Goal: Task Accomplishment & Management: Use online tool/utility

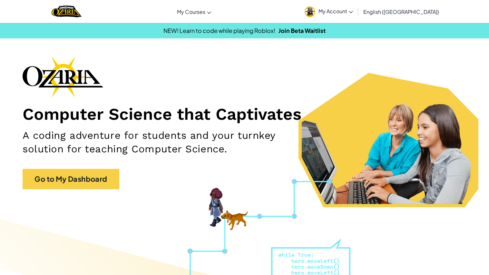
click at [353, 13] on span "My Account" at bounding box center [336, 11] width 35 height 7
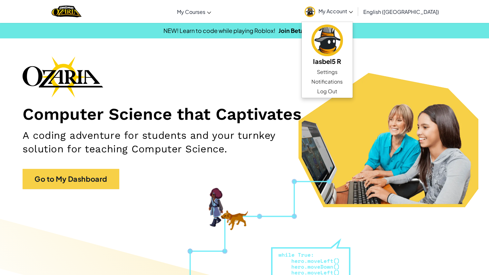
click at [353, 13] on span "My Account" at bounding box center [336, 11] width 35 height 7
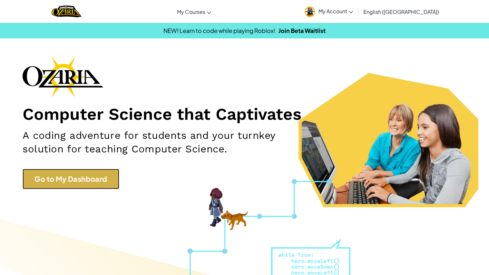
click at [95, 177] on link "Go to My Dashboard" at bounding box center [71, 179] width 97 height 20
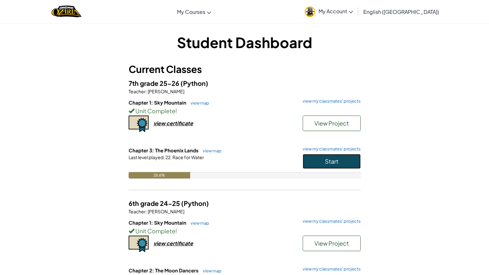
click at [307, 157] on button "Start" at bounding box center [332, 161] width 58 height 15
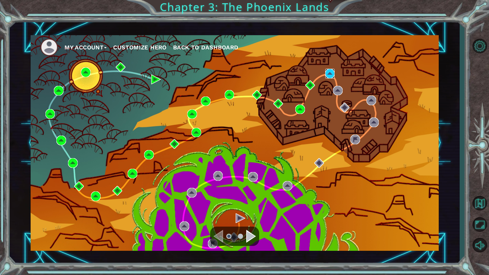
click at [331, 75] on img at bounding box center [331, 74] width 10 height 10
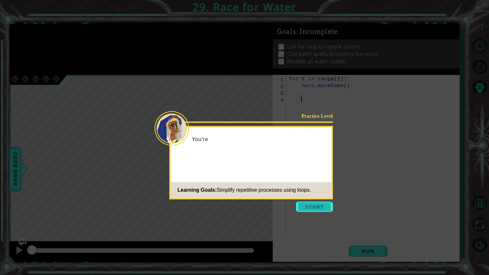
click at [311, 208] on button "Start" at bounding box center [314, 206] width 37 height 10
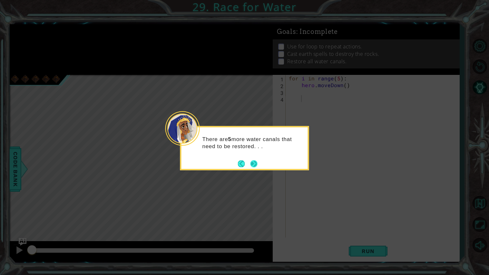
click at [255, 163] on button "Next" at bounding box center [254, 163] width 7 height 7
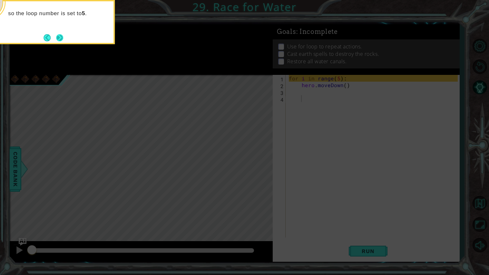
click at [56, 39] on button "Next" at bounding box center [59, 37] width 7 height 7
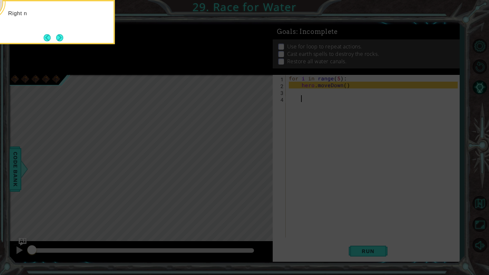
click at [56, 39] on button "Next" at bounding box center [59, 37] width 7 height 7
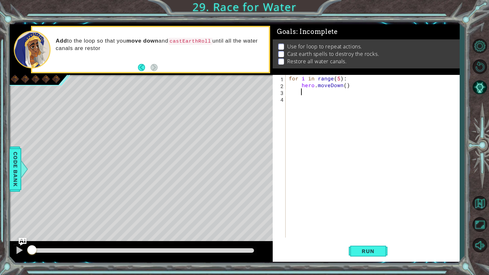
click at [303, 91] on div "for i in range ( 5 ) : hero . moveDown ( )" at bounding box center [375, 163] width 174 height 176
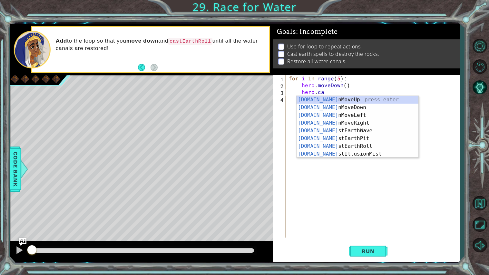
scroll to position [0, 2]
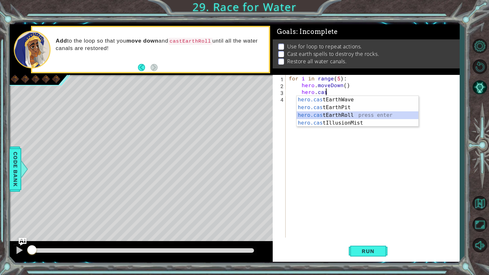
click at [341, 116] on div "hero.cas tEarthWave press enter hero.cas tEarthPit press enter hero.cas tEarthR…" at bounding box center [358, 119] width 122 height 46
type textarea "hero.castEarthRoll("right")"
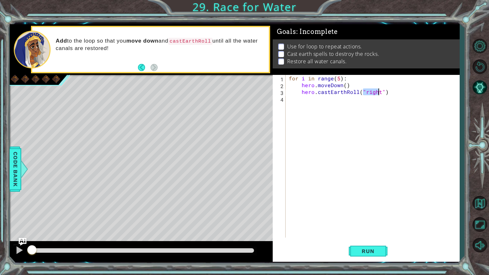
click at [391, 101] on div "for i in range ( 5 ) : hero . moveDown ( ) hero . castEarthRoll ( "right" )" at bounding box center [375, 163] width 174 height 176
click at [360, 254] on span "Run" at bounding box center [368, 251] width 25 height 6
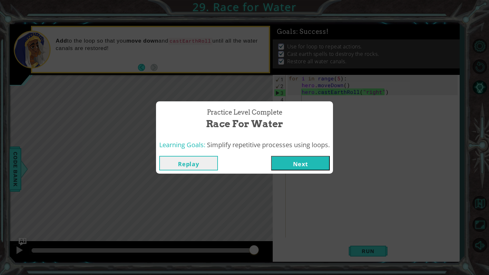
click at [291, 167] on button "Next" at bounding box center [300, 163] width 59 height 15
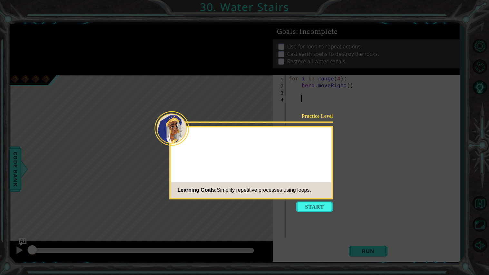
click at [310, 214] on icon at bounding box center [244, 137] width 489 height 275
click at [327, 206] on button "Start" at bounding box center [314, 206] width 37 height 10
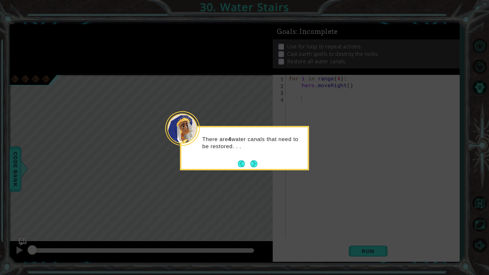
click at [327, 206] on icon at bounding box center [244, 137] width 489 height 275
click at [256, 163] on button "Next" at bounding box center [254, 163] width 7 height 7
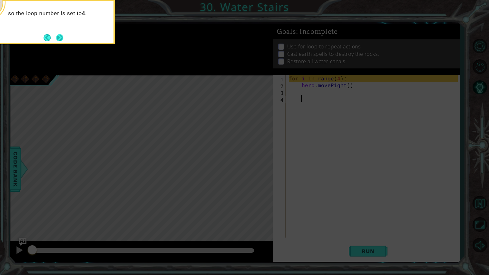
click at [59, 37] on button "Next" at bounding box center [59, 37] width 7 height 7
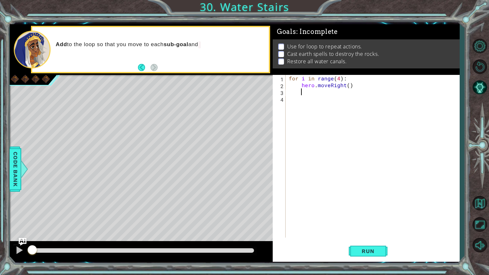
click at [301, 91] on div "for i in range ( 4 ) : hero . moveRight ( )" at bounding box center [375, 163] width 174 height 176
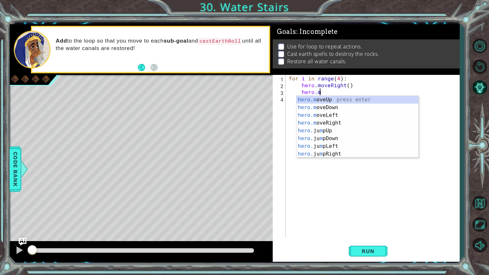
scroll to position [0, 2]
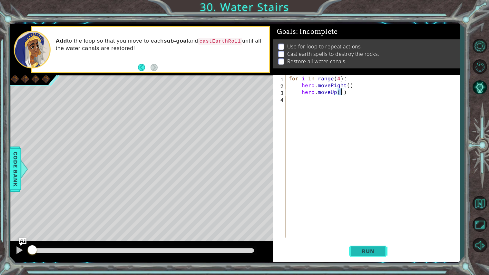
click at [368, 250] on span "Run" at bounding box center [368, 251] width 25 height 6
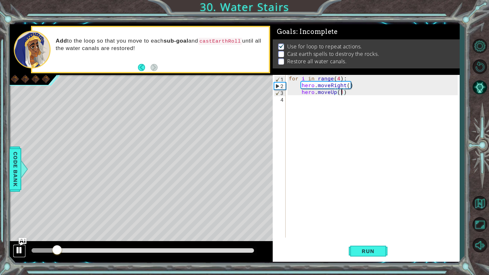
click at [18, 251] on div at bounding box center [19, 250] width 8 height 8
click at [353, 91] on div "for i in range ( 4 ) : hero . moveRight ( ) hero . moveUp ( 1 )" at bounding box center [375, 163] width 174 height 176
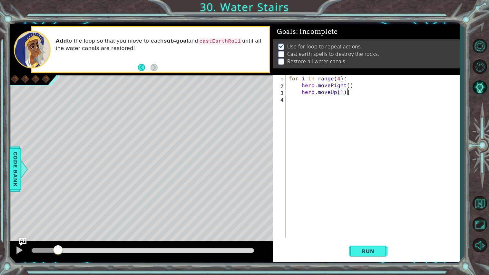
scroll to position [0, 3]
type textarea "hero.moveUp(1)"
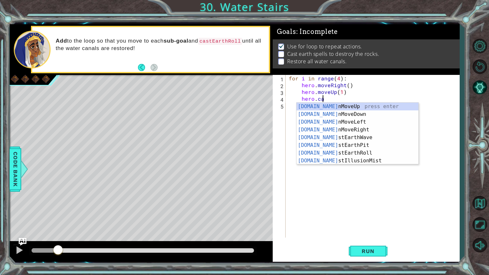
scroll to position [0, 2]
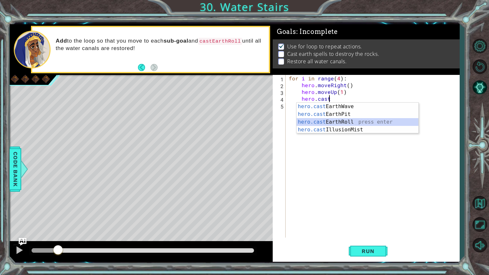
click at [351, 120] on div "hero.cast EarthWave press enter hero.cast EarthPit press enter hero.cast EarthR…" at bounding box center [358, 126] width 122 height 46
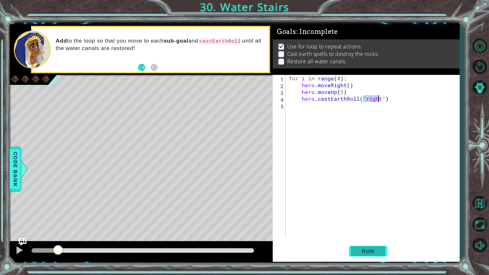
type textarea "hero.castEarthRoll("right")"
click at [365, 251] on span "Run" at bounding box center [368, 251] width 25 height 6
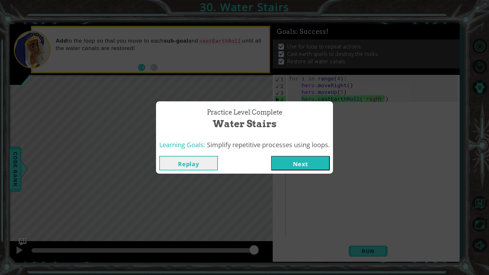
click at [306, 161] on button "Next" at bounding box center [300, 163] width 59 height 15
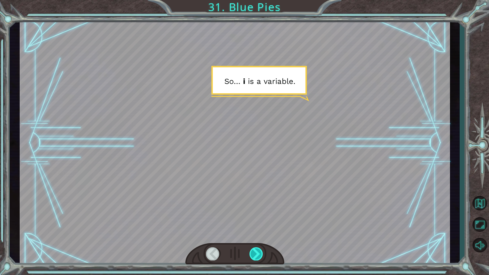
click at [257, 257] on div at bounding box center [257, 253] width 14 height 13
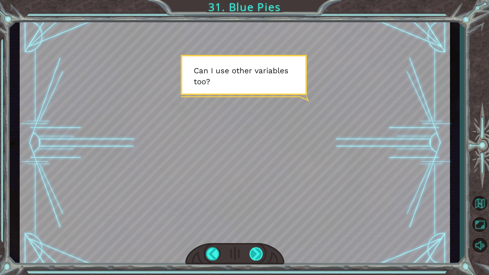
click at [254, 255] on div at bounding box center [257, 253] width 14 height 13
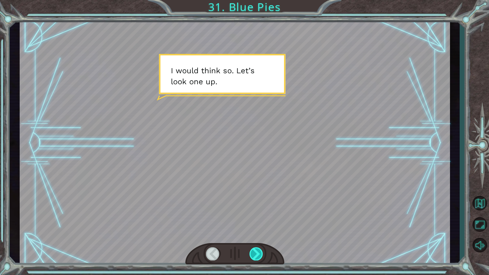
click at [254, 255] on div at bounding box center [257, 253] width 14 height 13
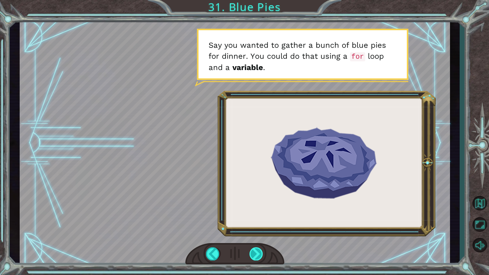
click at [254, 255] on div at bounding box center [257, 253] width 14 height 13
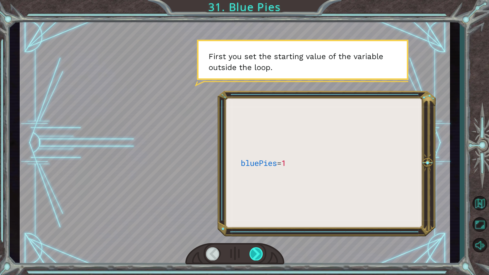
click at [254, 255] on div at bounding box center [257, 253] width 14 height 13
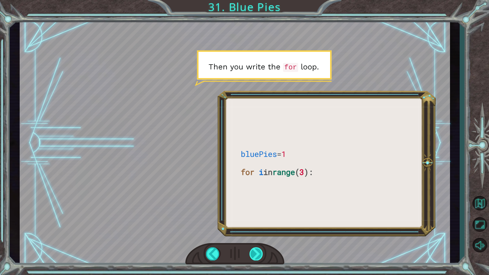
click at [254, 255] on div at bounding box center [257, 253] width 14 height 13
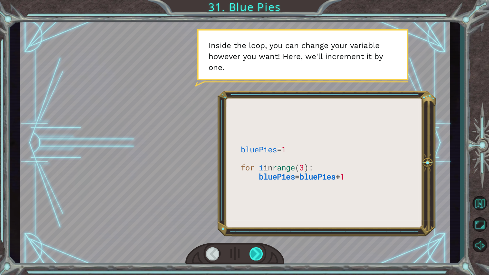
click at [254, 255] on div at bounding box center [257, 253] width 14 height 13
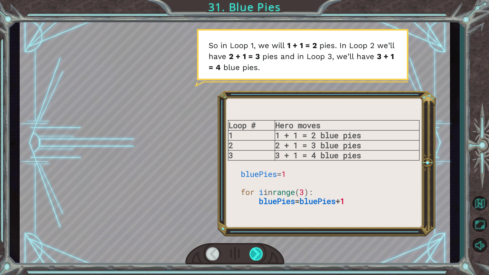
click at [254, 255] on div at bounding box center [257, 253] width 14 height 13
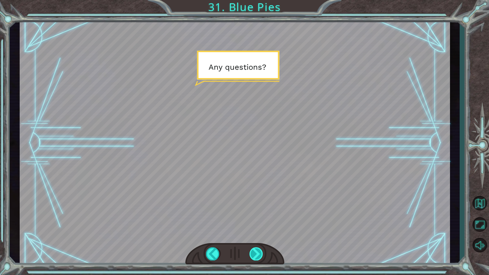
click at [254, 255] on div at bounding box center [257, 253] width 14 height 13
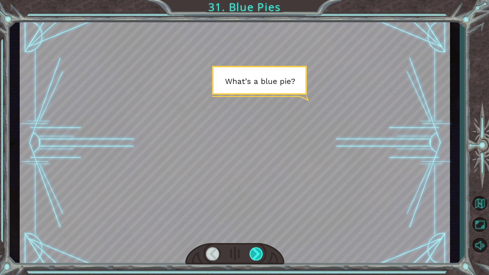
click at [254, 255] on div at bounding box center [257, 253] width 14 height 13
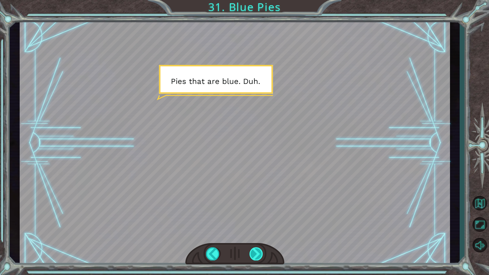
click at [255, 255] on div at bounding box center [257, 253] width 14 height 13
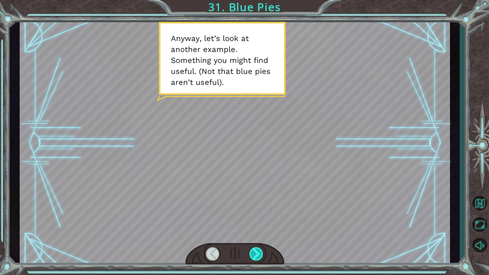
click at [255, 255] on div at bounding box center [257, 253] width 14 height 13
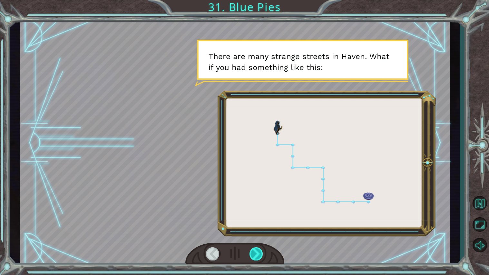
click at [256, 255] on div at bounding box center [257, 253] width 14 height 13
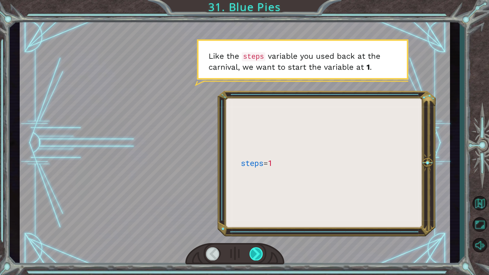
click at [256, 255] on div at bounding box center [257, 253] width 14 height 13
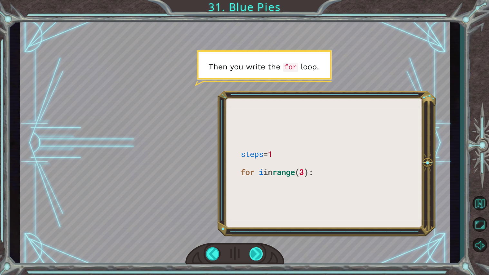
click at [256, 255] on div at bounding box center [257, 253] width 14 height 13
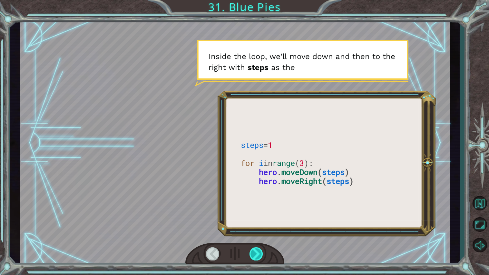
click at [255, 255] on div at bounding box center [257, 253] width 14 height 13
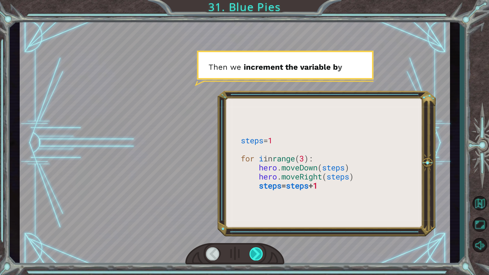
click at [255, 255] on div at bounding box center [257, 253] width 14 height 13
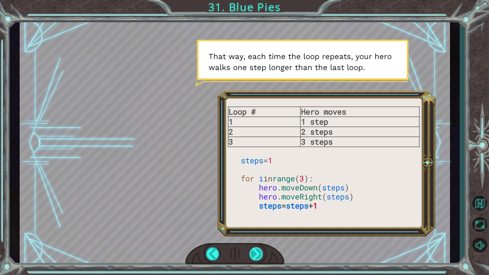
click at [255, 255] on div at bounding box center [257, 253] width 14 height 13
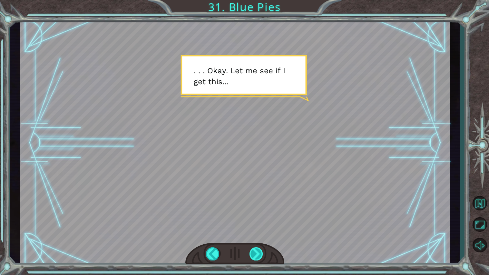
click at [255, 255] on div at bounding box center [257, 253] width 14 height 13
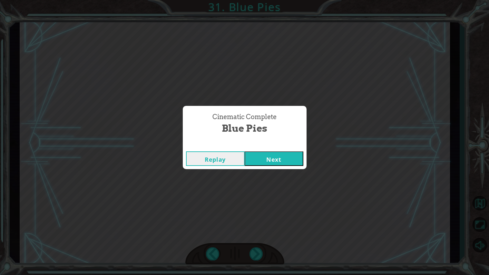
click at [269, 161] on button "Next" at bounding box center [274, 158] width 59 height 15
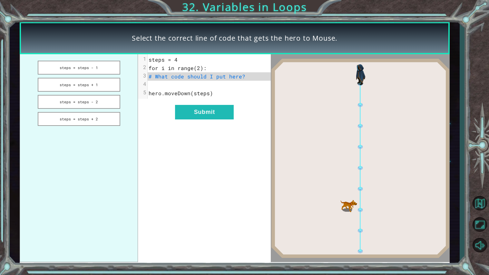
drag, startPoint x: 103, startPoint y: 85, endPoint x: 196, endPoint y: 78, distance: 93.5
click at [196, 78] on div "steps = steps - 1 steps = steps + 1 steps = steps - 2 steps = steps + 2 xxxxxxx…" at bounding box center [145, 158] width 251 height 208
click at [97, 88] on button "steps = steps + 1" at bounding box center [79, 85] width 83 height 14
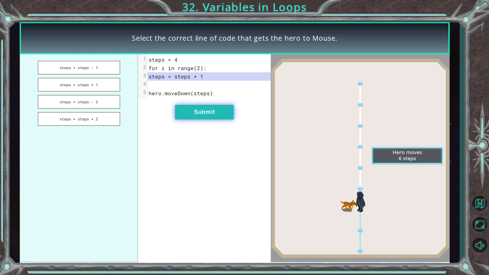
click at [194, 108] on button "Submit" at bounding box center [204, 112] width 59 height 15
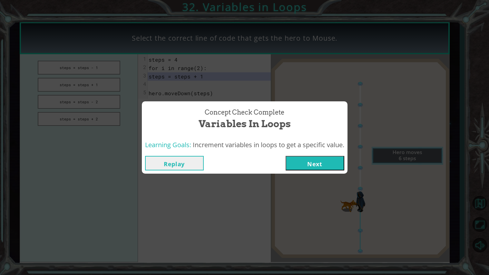
click at [303, 156] on button "Next" at bounding box center [315, 163] width 59 height 15
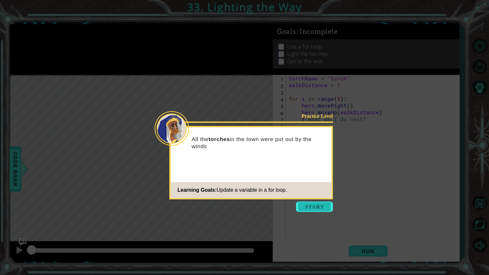
click at [303, 206] on button "Start" at bounding box center [314, 206] width 37 height 10
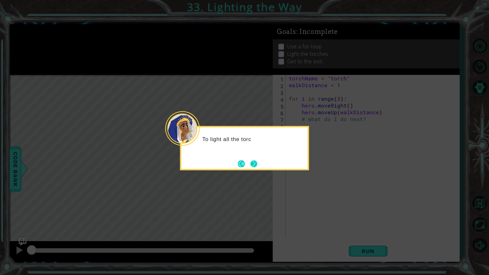
click at [254, 160] on button "Next" at bounding box center [254, 163] width 7 height 7
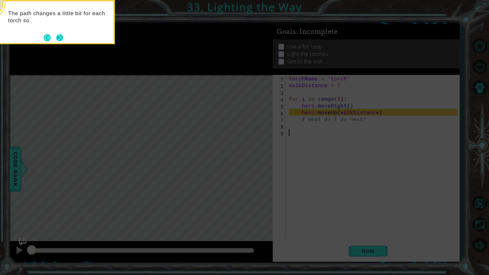
click at [59, 38] on button "Next" at bounding box center [59, 37] width 7 height 7
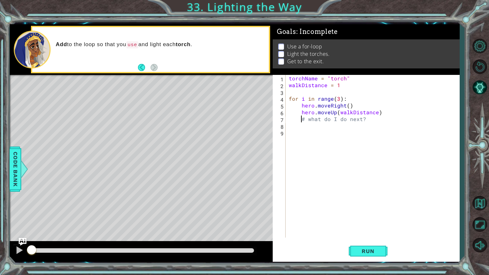
click at [302, 120] on div "torchName = "torch" walkDistance = 1 for i in range ( 3 ) : hero . moveRight ( …" at bounding box center [375, 163] width 174 height 176
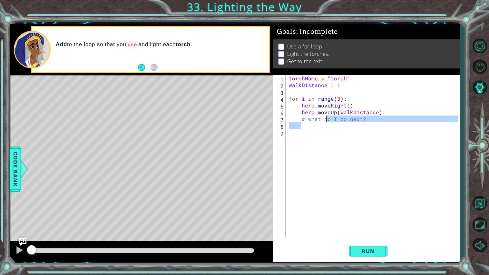
drag, startPoint x: 318, startPoint y: 123, endPoint x: 325, endPoint y: 118, distance: 8.4
click at [325, 118] on div "torchName = "torch" walkDistance = 1 for i in range ( 3 ) : hero . moveRight ( …" at bounding box center [375, 163] width 174 height 176
click at [304, 121] on div "torchName = "torch" walkDistance = 1 for i in range ( 3 ) : hero . moveRight ( …" at bounding box center [375, 163] width 174 height 176
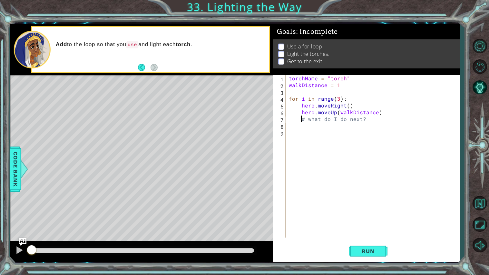
click at [302, 121] on div "torchName = "torch" walkDistance = 1 for i in range ( 3 ) : hero . moveRight ( …" at bounding box center [375, 163] width 174 height 176
click at [364, 253] on span "Run" at bounding box center [368, 251] width 25 height 6
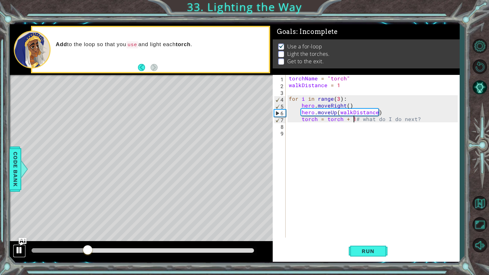
click at [15, 251] on div at bounding box center [19, 250] width 8 height 8
drag, startPoint x: 304, startPoint y: 119, endPoint x: 414, endPoint y: 117, distance: 110.0
click at [414, 117] on div "torchName = "torch" walkDistance = 1 for i in range ( 3 ) : hero . moveRight ( …" at bounding box center [375, 163] width 174 height 176
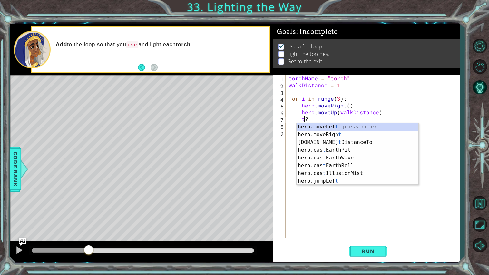
type textarea "?"
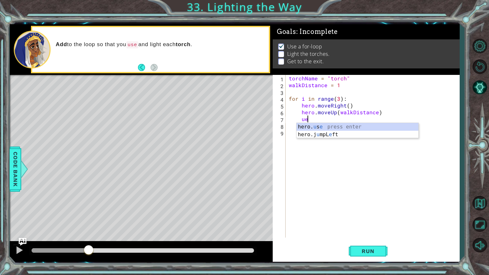
type textarea "u"
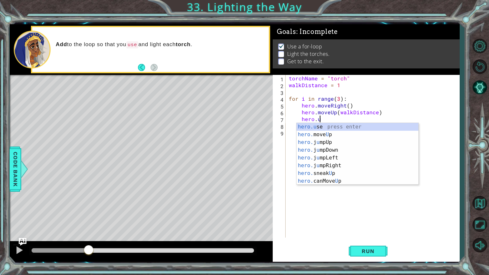
scroll to position [0, 2]
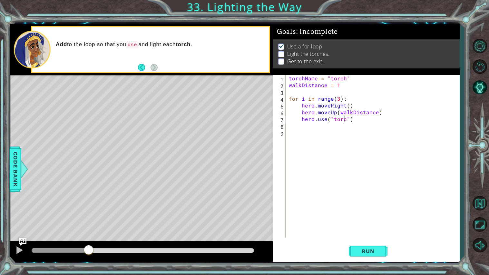
type textarea "hero.use("torch")"
click at [365, 251] on span "Run" at bounding box center [368, 251] width 25 height 6
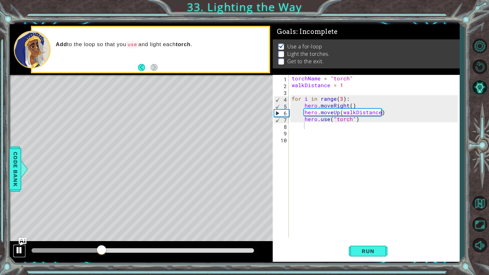
click at [18, 250] on div at bounding box center [19, 250] width 8 height 8
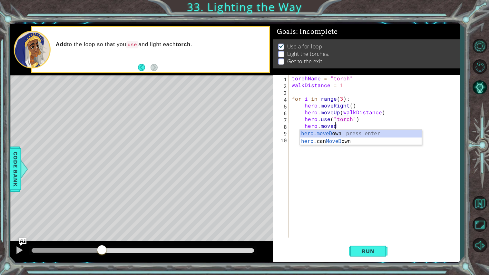
scroll to position [0, 2]
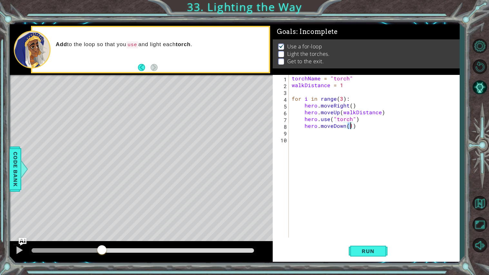
click at [361, 127] on div "torchName = "torch" walkDistance = 1 for i in range ( 3 ) : hero . moveRight ( …" at bounding box center [376, 163] width 171 height 176
type textarea "hero.moveDown(1)"
click at [370, 254] on span "Run" at bounding box center [368, 251] width 25 height 6
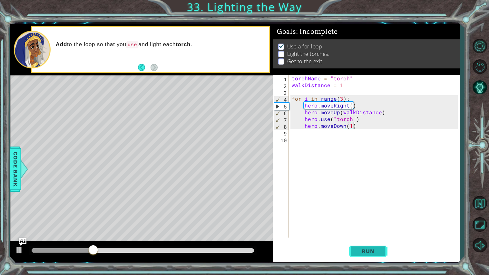
click at [370, 254] on span "Run" at bounding box center [368, 251] width 25 height 6
click at [304, 127] on div "torchName = "torch" walkDistance = 1 for i in range ( 3 ) : hero . moveRight ( …" at bounding box center [376, 163] width 171 height 176
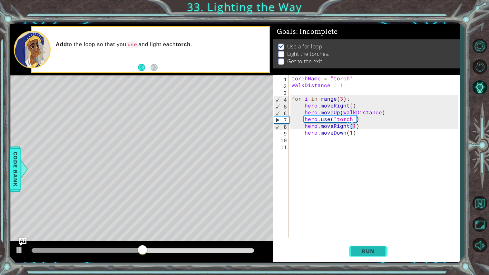
type textarea "hero.moveRight(1)"
click at [368, 252] on span "Run" at bounding box center [368, 251] width 25 height 6
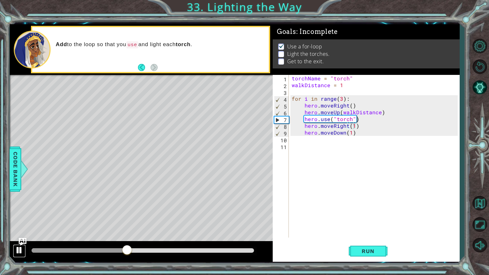
click at [22, 247] on div at bounding box center [19, 250] width 8 height 8
click at [17, 158] on span "Code Bank" at bounding box center [15, 168] width 10 height 39
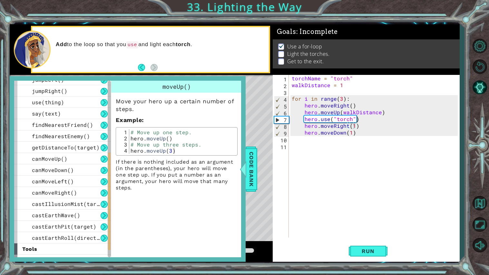
scroll to position [173, 0]
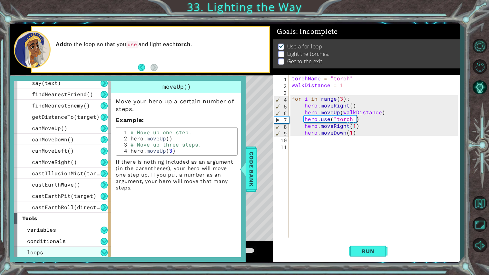
click at [45, 254] on div "loops" at bounding box center [62, 251] width 97 height 11
click at [105, 252] on button at bounding box center [104, 252] width 7 height 7
click at [104, 253] on button at bounding box center [104, 252] width 7 height 7
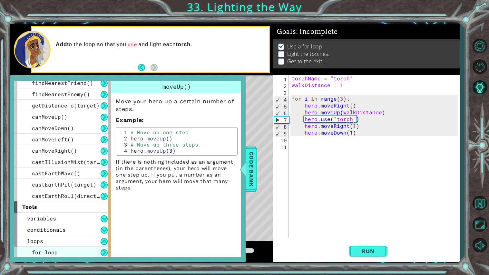
click at [85, 250] on div "for loop" at bounding box center [62, 251] width 97 height 11
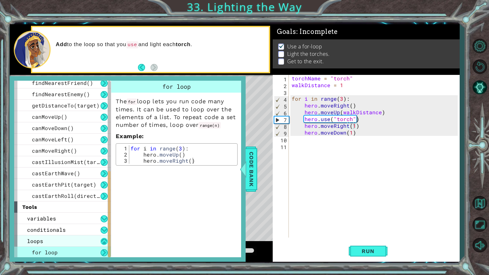
click at [104, 239] on button at bounding box center [104, 241] width 7 height 7
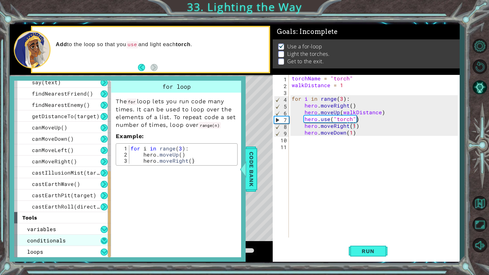
scroll to position [173, 0]
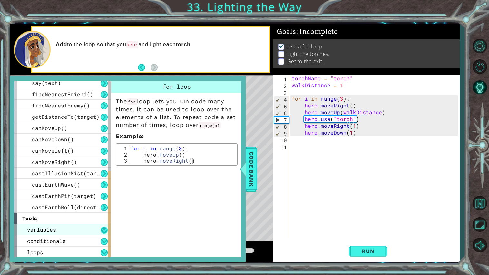
click at [102, 229] on button at bounding box center [104, 229] width 7 height 7
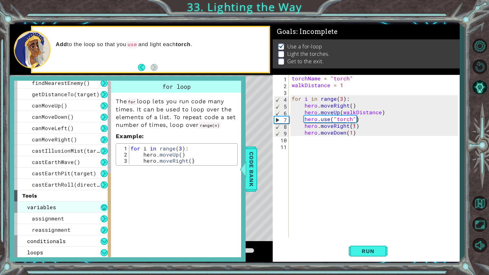
click at [104, 207] on button at bounding box center [104, 207] width 7 height 7
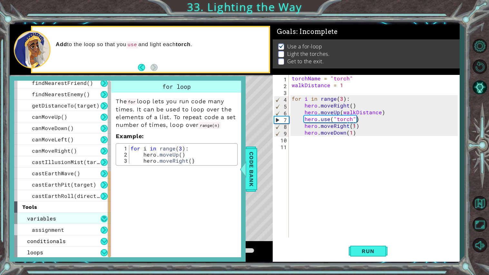
scroll to position [173, 0]
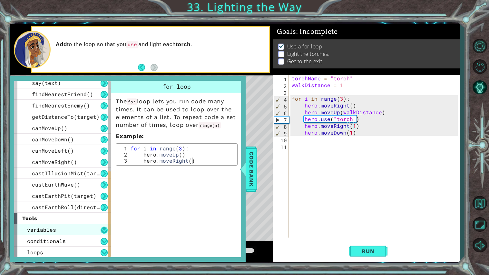
click at [104, 229] on button at bounding box center [104, 229] width 7 height 7
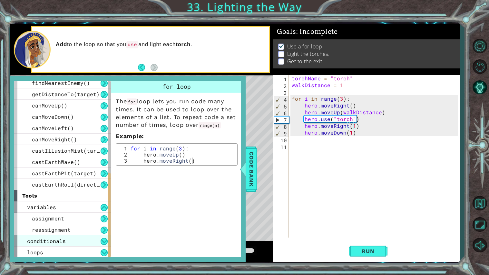
scroll to position [195, 0]
click at [104, 243] on button at bounding box center [104, 241] width 7 height 7
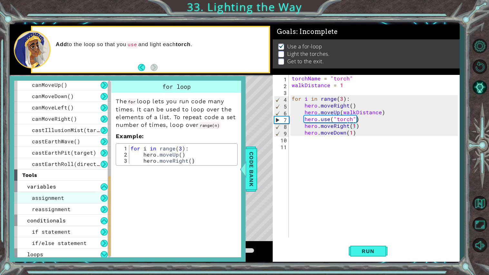
scroll to position [218, 0]
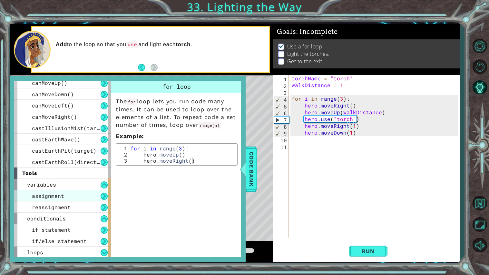
click at [84, 197] on div "assignment" at bounding box center [62, 195] width 97 height 11
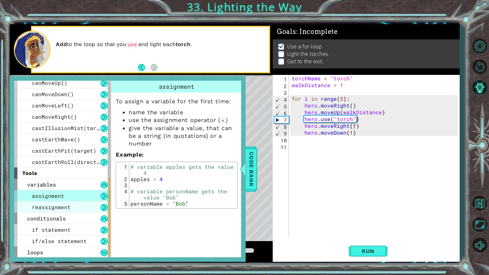
click at [85, 203] on div "reassignment" at bounding box center [62, 206] width 97 height 11
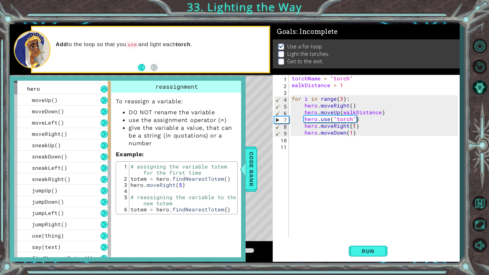
scroll to position [0, 0]
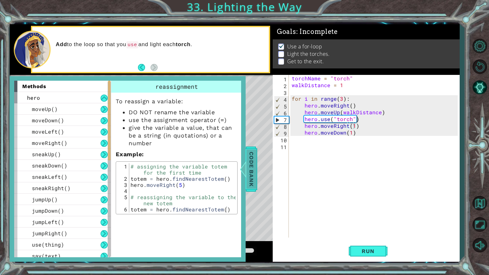
click at [247, 167] on div at bounding box center [243, 168] width 8 height 19
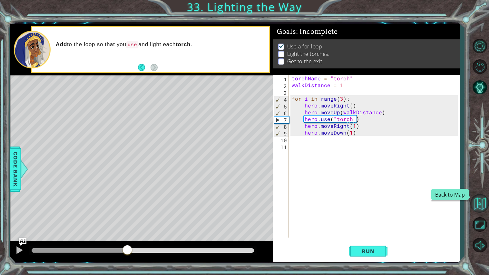
click at [483, 206] on button "Back to Map" at bounding box center [480, 203] width 19 height 19
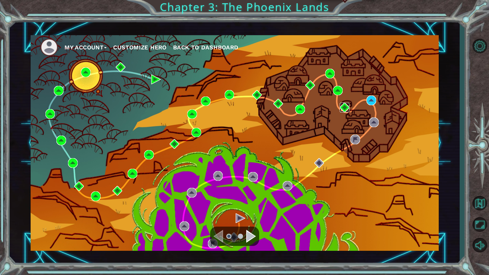
click at [345, 110] on img at bounding box center [345, 108] width 10 height 10
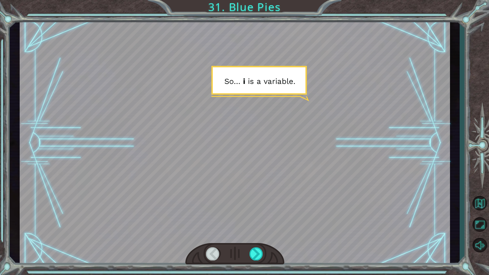
click at [255, 261] on div at bounding box center [234, 254] width 99 height 22
click at [255, 258] on div at bounding box center [257, 253] width 14 height 13
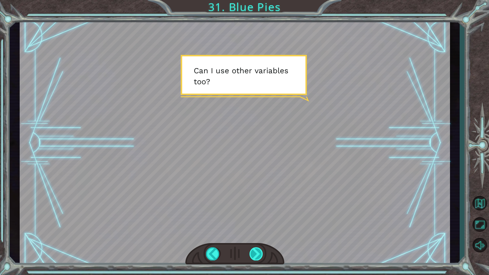
click at [255, 258] on div at bounding box center [257, 253] width 14 height 13
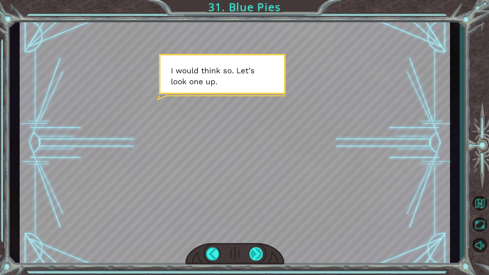
click at [255, 258] on div at bounding box center [257, 253] width 14 height 13
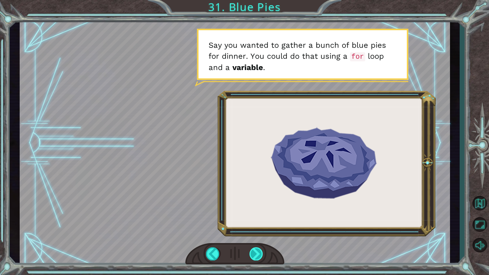
click at [255, 258] on div at bounding box center [257, 253] width 14 height 13
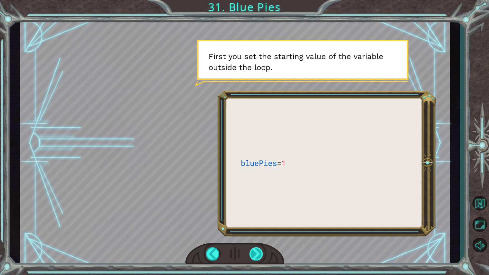
click at [255, 251] on div at bounding box center [257, 253] width 14 height 13
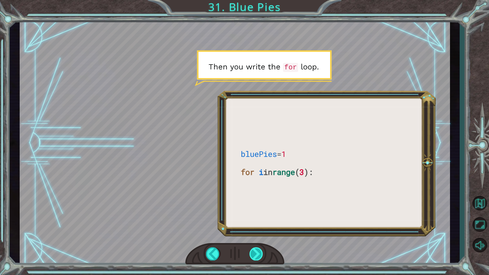
click at [255, 251] on div at bounding box center [257, 253] width 14 height 13
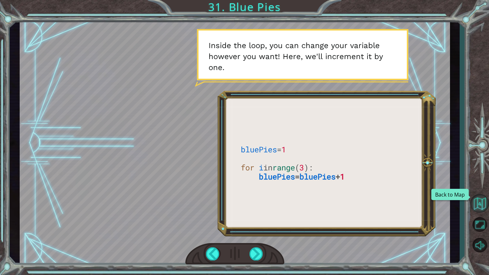
click at [480, 197] on button "Back to Map" at bounding box center [480, 203] width 19 height 19
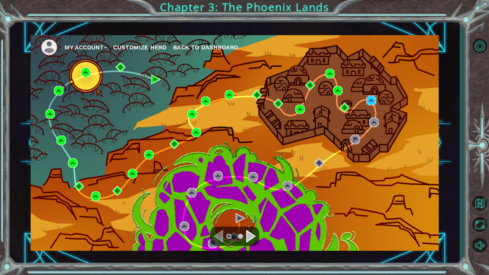
click at [372, 99] on img at bounding box center [372, 100] width 10 height 10
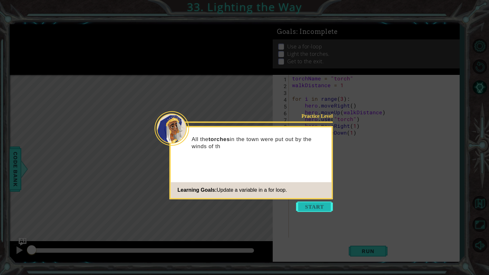
click at [302, 207] on button "Start" at bounding box center [314, 206] width 37 height 10
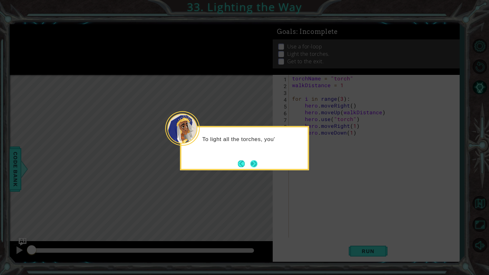
click at [251, 167] on button "Next" at bounding box center [253, 163] width 7 height 7
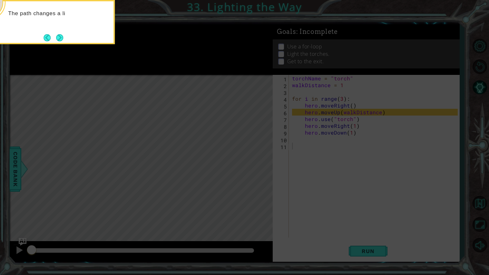
click at [303, 106] on icon at bounding box center [244, 137] width 489 height 275
click at [59, 39] on button "Next" at bounding box center [59, 37] width 7 height 7
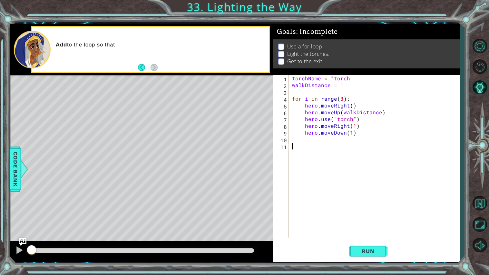
click at [304, 107] on div "torchName = "torch" walkDistance = 1 for i in range ( 3 ) : hero . moveRight ( …" at bounding box center [376, 163] width 170 height 176
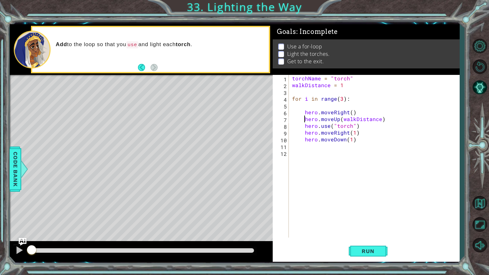
type textarea "hero.moveRight()"
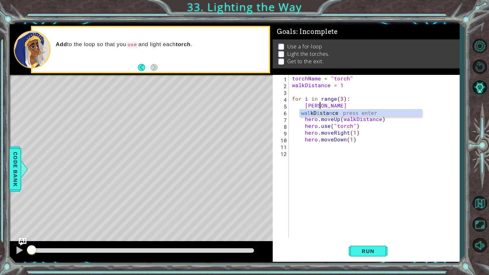
type textarea "wali"
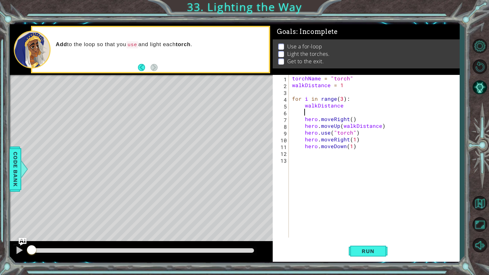
scroll to position [0, 0]
type textarea "walkDistance"
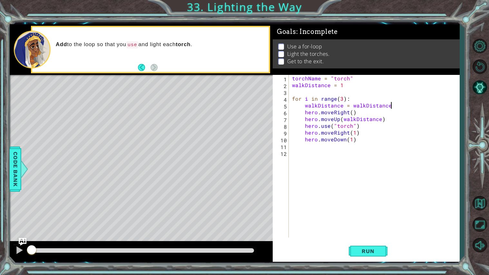
scroll to position [0, 6]
click at [357, 249] on span "Run" at bounding box center [368, 251] width 25 height 6
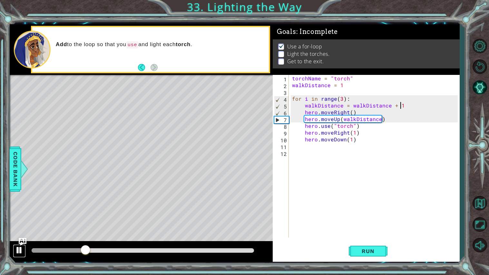
click at [22, 250] on div at bounding box center [19, 250] width 8 height 8
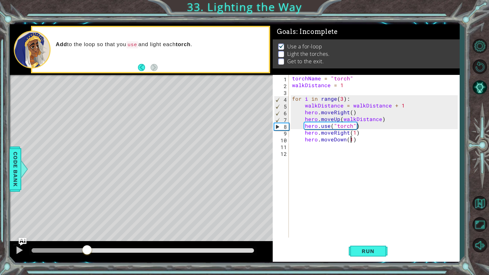
click at [350, 142] on div "torchName = "torch" walkDistance = 1 for i in range ( 3 ) : walkDistance = walk…" at bounding box center [376, 163] width 170 height 176
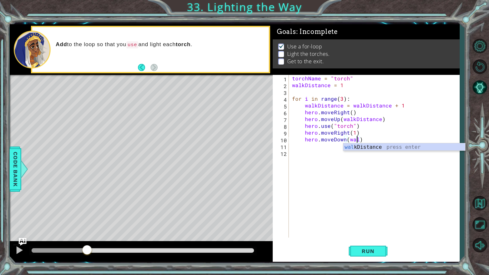
scroll to position [0, 4]
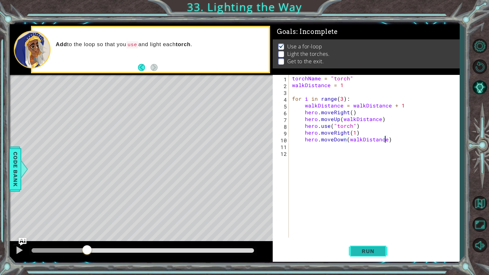
click at [359, 251] on span "Run" at bounding box center [368, 251] width 25 height 6
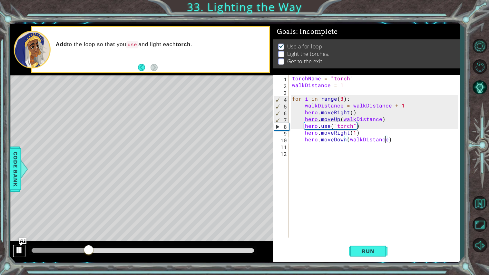
click at [20, 252] on div at bounding box center [19, 250] width 8 height 8
click at [303, 119] on div "torchName = "torch" walkDistance = 1 for i in range ( 3 ) : walkDistance = walk…" at bounding box center [376, 163] width 170 height 176
type textarea "hero.moveUp(walkDistance)"
click at [364, 243] on button "Run" at bounding box center [368, 251] width 39 height 19
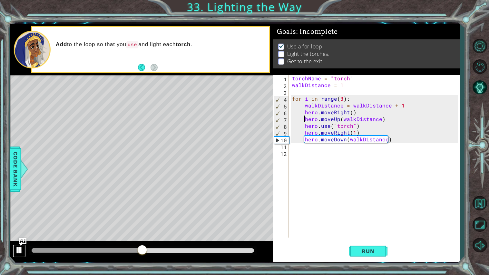
click at [17, 252] on div at bounding box center [19, 250] width 8 height 8
click at [21, 253] on div at bounding box center [19, 250] width 8 height 8
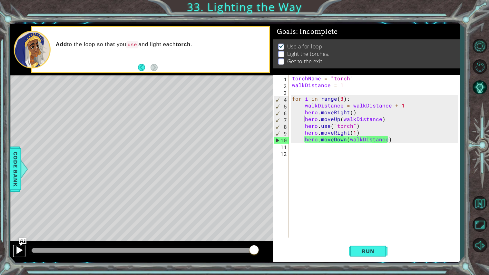
click at [19, 250] on div at bounding box center [19, 250] width 8 height 8
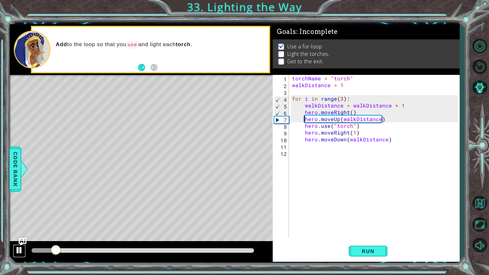
click at [19, 250] on div at bounding box center [19, 250] width 8 height 8
click at [218, 226] on div "methods hero moveUp() moveDown() moveLeft() moveRight() sneakUp() sneakDown() s…" at bounding box center [235, 142] width 450 height 237
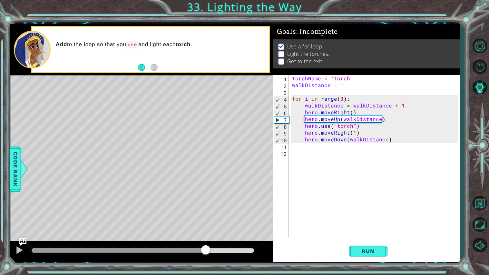
drag, startPoint x: 62, startPoint y: 247, endPoint x: 206, endPoint y: 266, distance: 145.5
click at [206, 266] on div "1 ההההההההההההההההההההההההההההההההההההההההההההההההההההההההההההההההההההההההההההה…" at bounding box center [244, 137] width 489 height 275
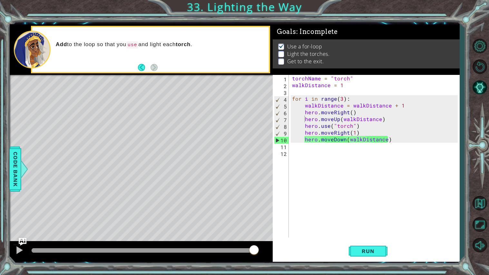
drag, startPoint x: 203, startPoint y: 248, endPoint x: 265, endPoint y: 250, distance: 62.3
click at [482, 207] on button "Back to Map" at bounding box center [480, 203] width 19 height 19
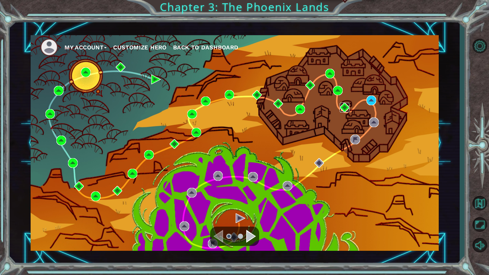
click at [342, 106] on img at bounding box center [345, 108] width 10 height 10
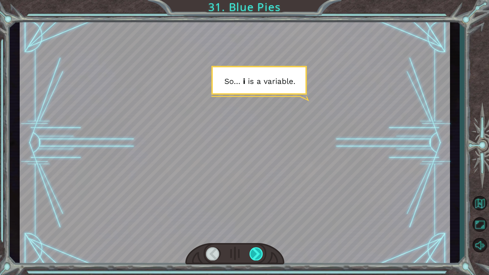
click at [256, 251] on div at bounding box center [257, 253] width 14 height 13
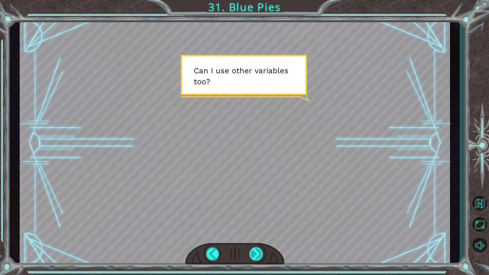
click at [252, 248] on div at bounding box center [257, 253] width 14 height 13
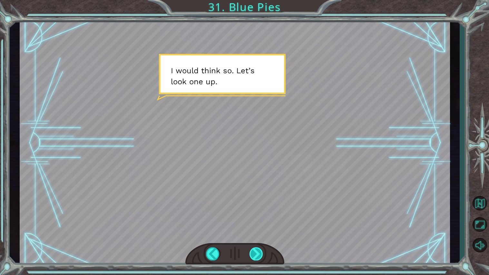
click at [255, 254] on div at bounding box center [257, 253] width 14 height 13
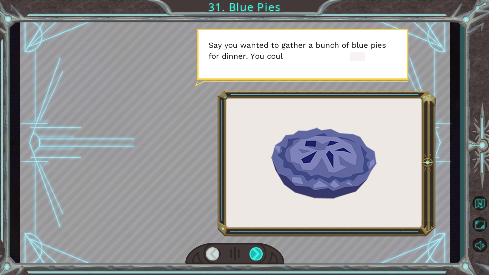
click at [257, 254] on div at bounding box center [257, 253] width 14 height 13
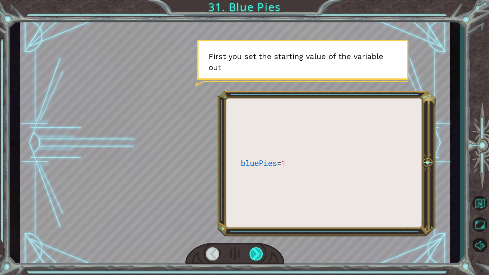
click at [258, 254] on div at bounding box center [257, 253] width 14 height 13
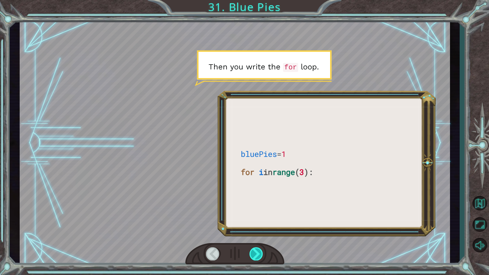
click at [255, 253] on div at bounding box center [257, 253] width 14 height 13
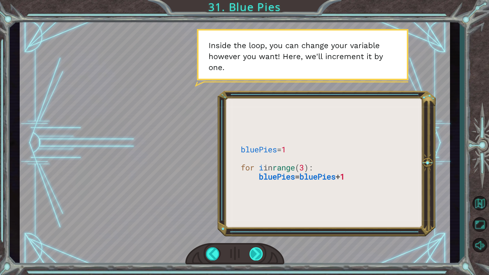
click at [255, 249] on div at bounding box center [257, 253] width 14 height 13
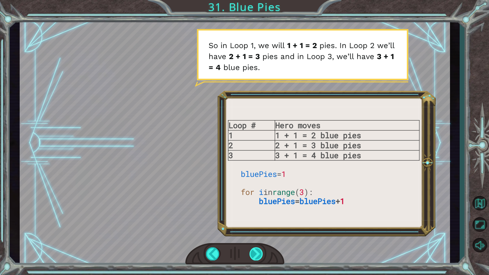
click at [262, 259] on div at bounding box center [257, 253] width 14 height 13
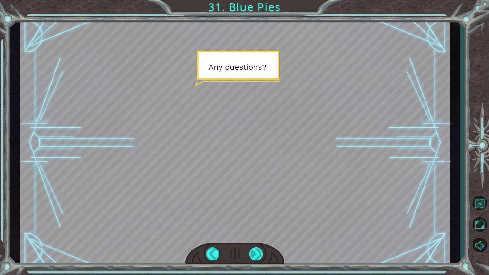
click at [262, 259] on div at bounding box center [257, 253] width 14 height 13
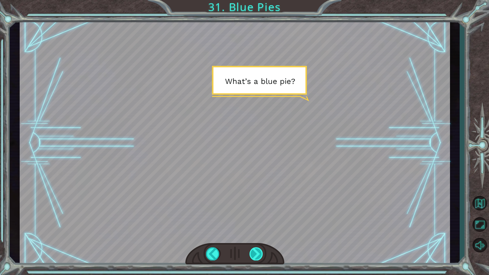
click at [262, 259] on div at bounding box center [257, 253] width 14 height 13
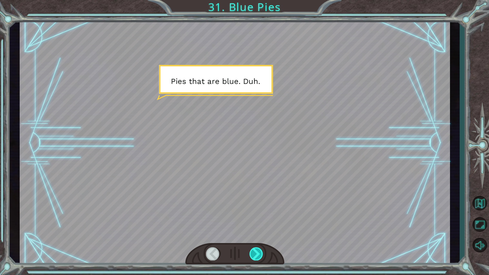
click at [262, 260] on div at bounding box center [257, 253] width 14 height 13
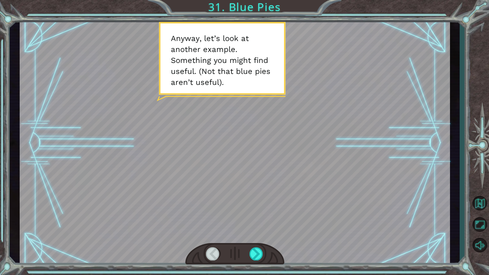
click at [262, 261] on div at bounding box center [234, 254] width 99 height 22
click at [258, 258] on div at bounding box center [257, 253] width 14 height 13
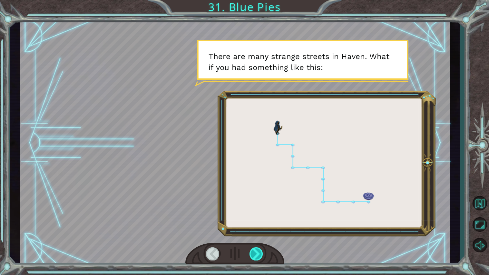
click at [257, 256] on div at bounding box center [257, 253] width 14 height 13
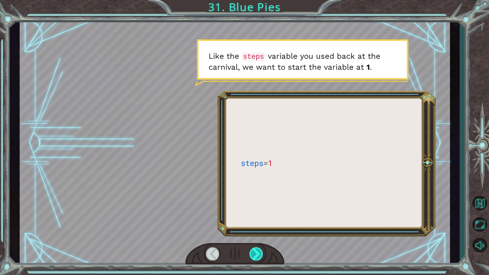
click at [257, 255] on div at bounding box center [257, 253] width 14 height 13
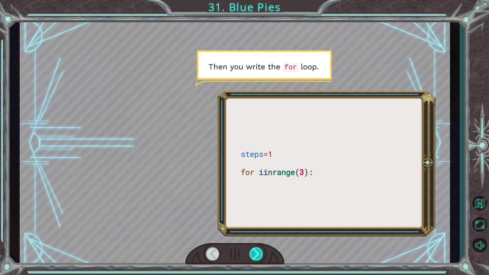
click at [257, 255] on div at bounding box center [257, 253] width 14 height 13
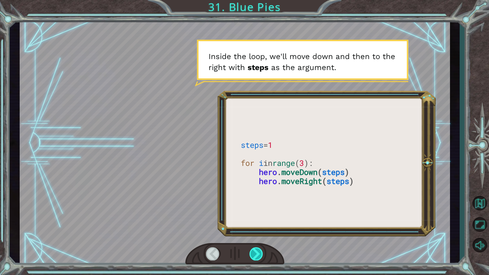
click at [258, 255] on div at bounding box center [257, 253] width 14 height 13
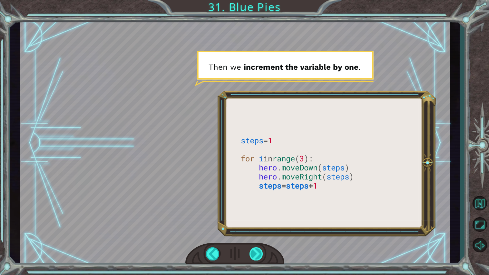
click at [257, 250] on div at bounding box center [257, 253] width 14 height 13
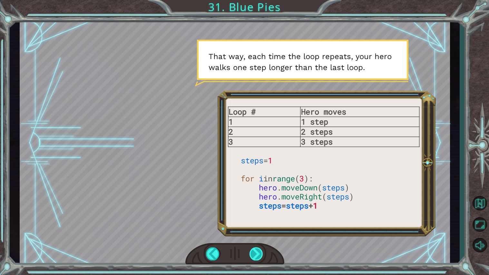
click at [259, 249] on div at bounding box center [257, 253] width 14 height 13
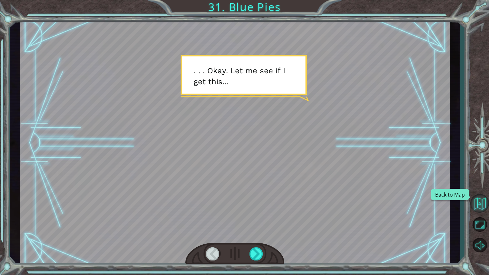
click at [476, 204] on button "Back to Map" at bounding box center [480, 203] width 19 height 19
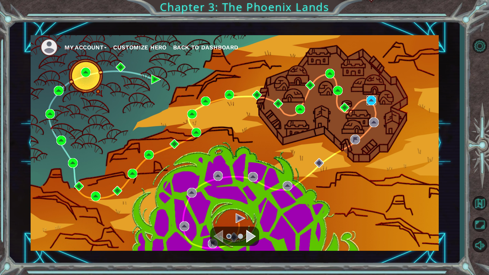
click at [368, 98] on img at bounding box center [372, 100] width 10 height 10
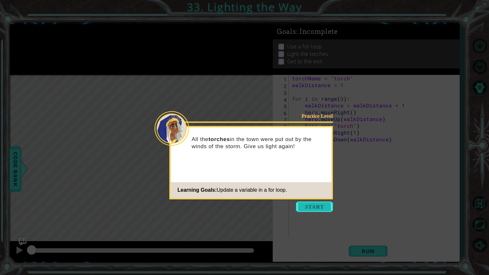
click at [318, 204] on button "Start" at bounding box center [314, 206] width 37 height 10
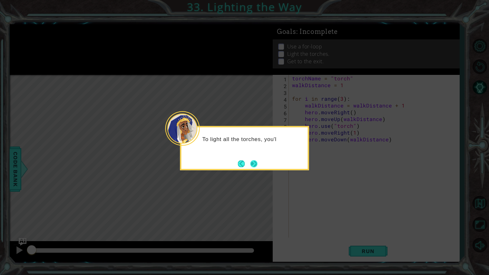
click at [256, 162] on button "Next" at bounding box center [253, 163] width 7 height 7
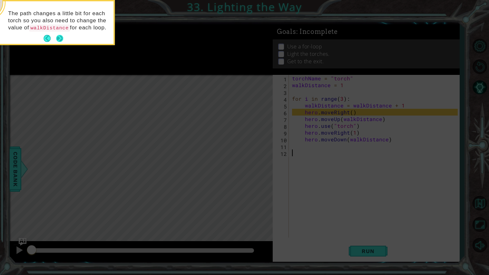
click at [61, 42] on button "Next" at bounding box center [59, 38] width 7 height 7
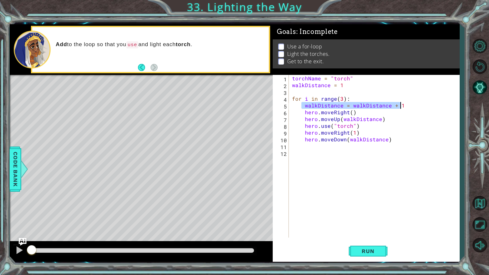
drag, startPoint x: 302, startPoint y: 105, endPoint x: 408, endPoint y: 106, distance: 106.2
click at [408, 106] on div "torchName = "torch" walkDistance = 1 for i in range ( 3 ) : walkDistance = walk…" at bounding box center [376, 163] width 170 height 176
type textarea "walkDistance = walkDistance + 1"
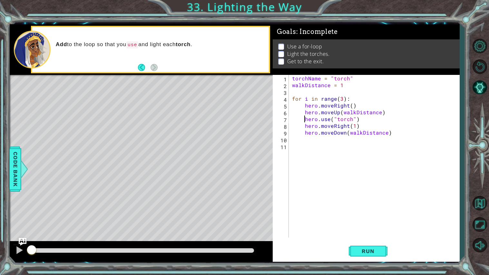
click at [304, 118] on div "torchName = "torch" walkDistance = 1 for i in range ( 3 ) : hero . moveRight ( …" at bounding box center [376, 163] width 170 height 176
type textarea "hero.use("torch")"
paste textarea "walkDistance = walkDistance + 1"
click at [307, 119] on div "torchName = "torch" walkDistance = 1 for i in range ( 3 ) : hero . moveRight ( …" at bounding box center [376, 163] width 170 height 176
type textarea "walkDistance = walkDistance + 1"
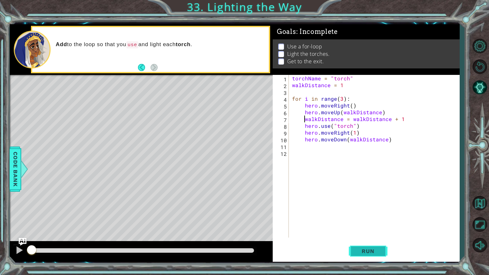
click at [361, 254] on button "Run" at bounding box center [368, 251] width 39 height 19
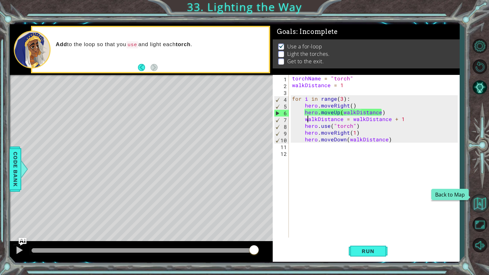
click at [481, 203] on button "Back to Map" at bounding box center [480, 203] width 19 height 19
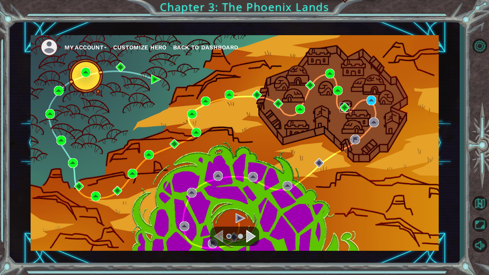
click at [344, 109] on img at bounding box center [345, 108] width 10 height 10
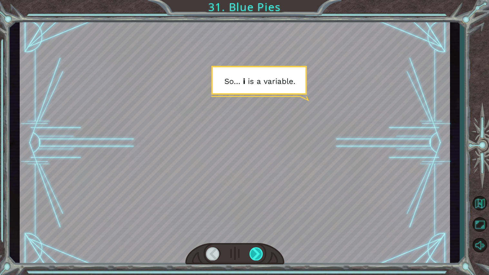
click at [254, 256] on div at bounding box center [257, 253] width 14 height 13
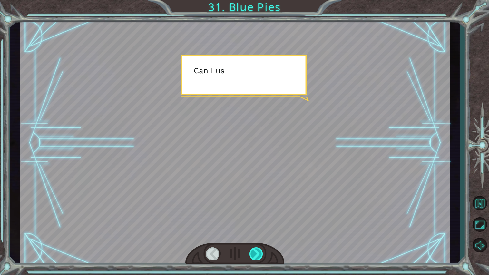
click at [254, 256] on div at bounding box center [257, 253] width 14 height 13
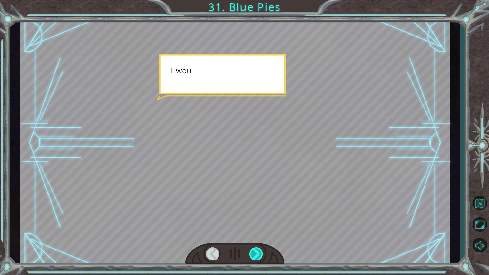
click at [254, 256] on div at bounding box center [257, 253] width 14 height 13
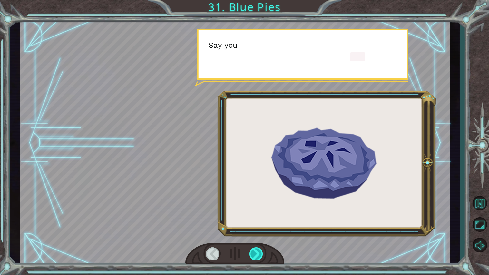
click at [254, 256] on div at bounding box center [257, 253] width 14 height 13
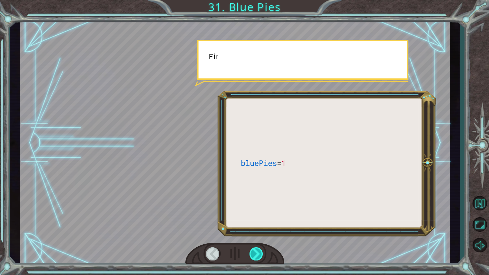
click at [254, 256] on div at bounding box center [257, 253] width 14 height 13
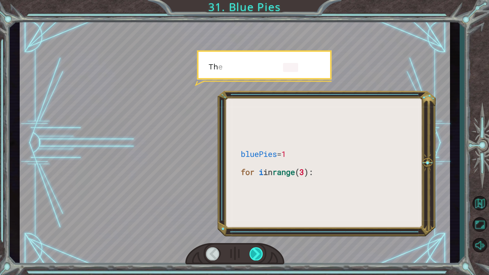
click at [254, 256] on div at bounding box center [257, 253] width 14 height 13
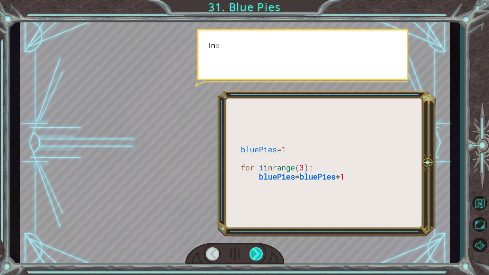
click at [254, 256] on div at bounding box center [257, 253] width 14 height 13
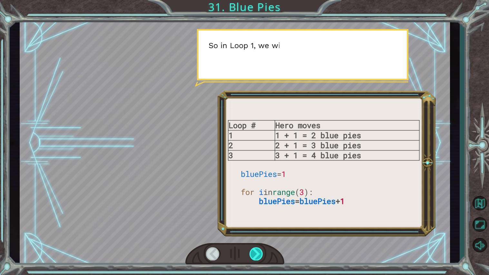
click at [254, 256] on div at bounding box center [257, 253] width 14 height 13
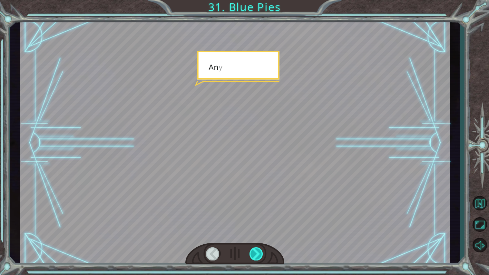
click at [254, 256] on div at bounding box center [257, 253] width 14 height 13
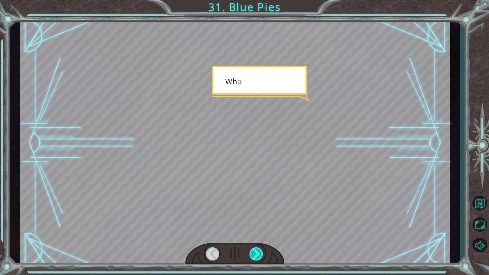
click at [254, 256] on div at bounding box center [257, 253] width 14 height 13
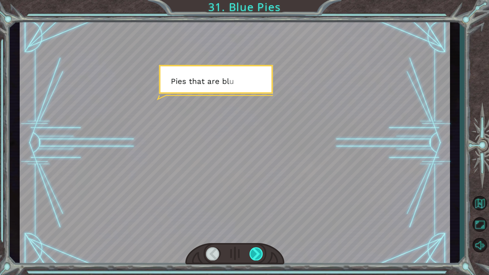
click at [254, 256] on div at bounding box center [257, 253] width 14 height 13
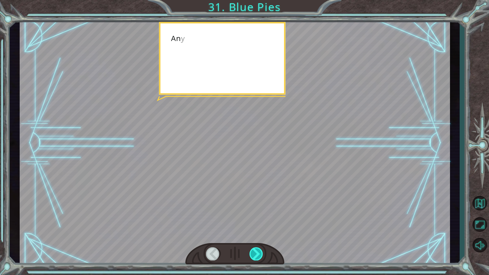
click at [254, 256] on div at bounding box center [257, 253] width 14 height 13
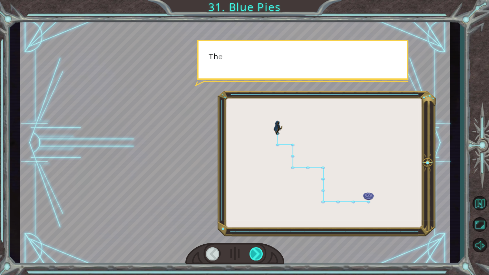
click at [254, 256] on div at bounding box center [257, 253] width 14 height 13
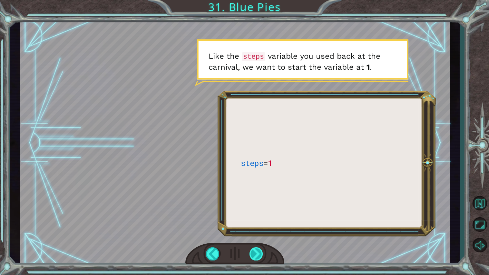
click at [253, 256] on div at bounding box center [257, 253] width 14 height 13
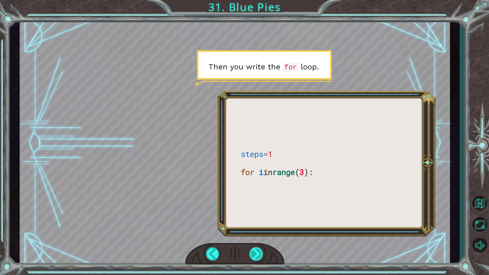
click at [253, 256] on div at bounding box center [257, 253] width 14 height 13
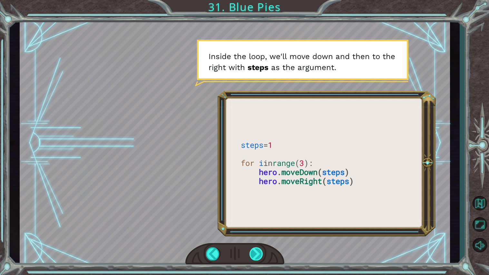
click at [253, 256] on div at bounding box center [257, 253] width 14 height 13
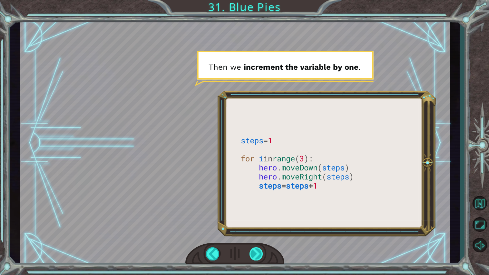
click at [253, 256] on div at bounding box center [257, 253] width 14 height 13
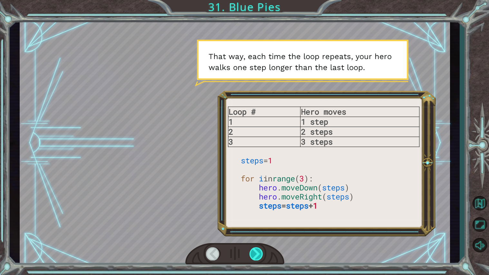
click at [253, 256] on div at bounding box center [257, 253] width 14 height 13
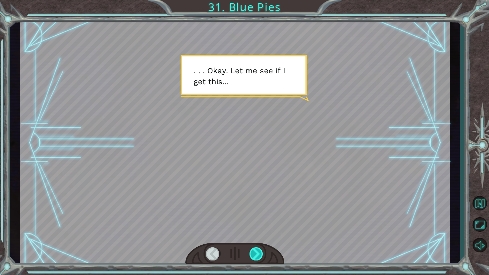
click at [253, 256] on div at bounding box center [257, 253] width 14 height 13
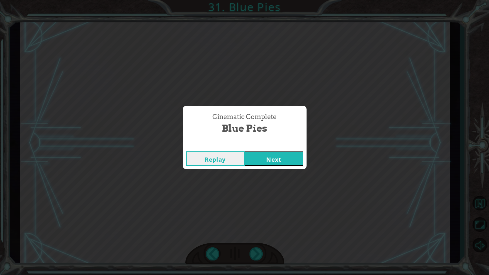
click at [269, 164] on button "Next" at bounding box center [274, 158] width 59 height 15
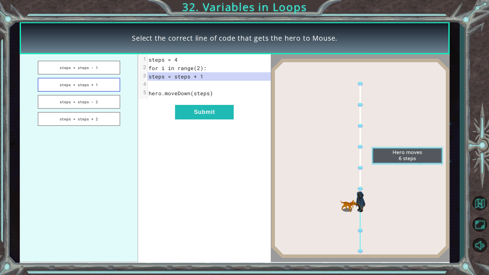
click at [104, 78] on button "steps = steps + 1" at bounding box center [79, 85] width 83 height 14
click at [107, 81] on button "steps = steps + 1" at bounding box center [79, 85] width 83 height 14
click at [191, 109] on button "Submit" at bounding box center [204, 112] width 59 height 15
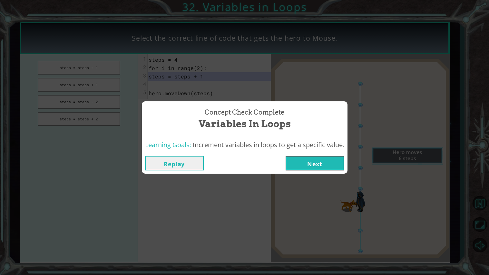
click at [318, 156] on button "Next" at bounding box center [315, 163] width 59 height 15
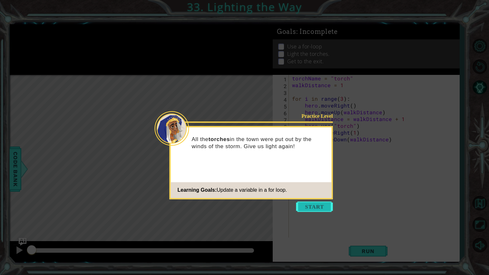
click at [313, 210] on button "Start" at bounding box center [314, 206] width 37 height 10
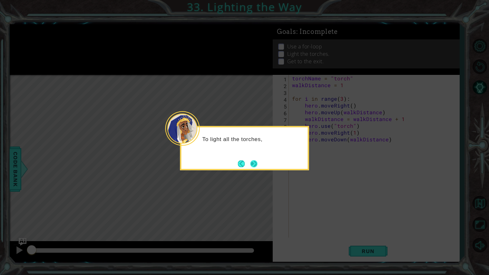
click at [255, 164] on button "Next" at bounding box center [254, 163] width 7 height 7
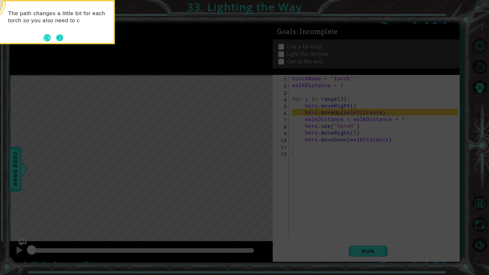
click at [61, 36] on button "Next" at bounding box center [59, 37] width 7 height 7
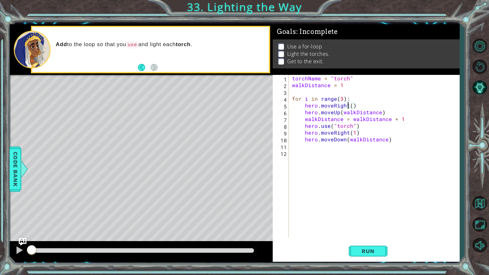
click at [349, 104] on div "torchName = "torch" walkDistance = 1 for i in range ( 3 ) : hero . moveRight ( …" at bounding box center [376, 163] width 170 height 176
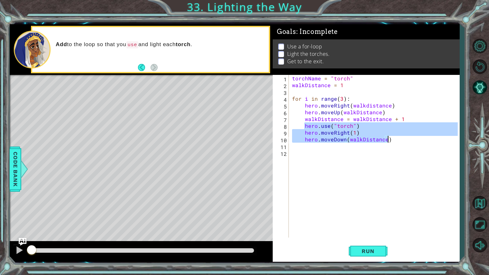
drag, startPoint x: 306, startPoint y: 127, endPoint x: 396, endPoint y: 140, distance: 91.2
click at [396, 140] on div "torchName = "torch" walkDistance = 1 for i in range ( 3 ) : hero . moveRight ( …" at bounding box center [376, 163] width 170 height 176
type textarea "x"
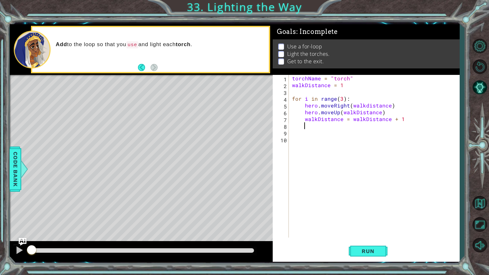
click at [385, 112] on div "torchName = "torch" walkDistance = 1 for i in range ( 3 ) : hero . moveRight ( …" at bounding box center [376, 163] width 170 height 176
type textarea "hero.moveUp(walkDistance)"
paste textarea "hero.moveDown(walkDistance)"
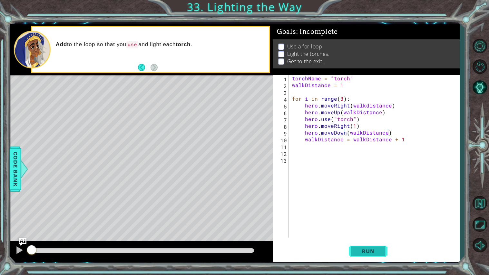
click at [367, 244] on button "Run" at bounding box center [368, 251] width 39 height 19
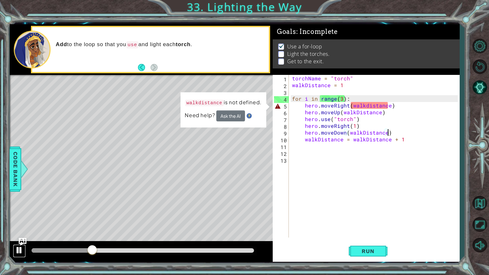
click at [15, 250] on div at bounding box center [19, 250] width 8 height 8
click at [366, 106] on div "torchName = "torch" walkDistance = 1 for i in range ( 3 ) : hero . moveRight ( …" at bounding box center [376, 163] width 170 height 176
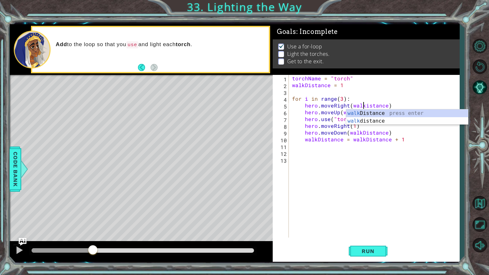
scroll to position [0, 4]
click at [395, 112] on div "walkD istance press enter walkd istance press enter" at bounding box center [407, 124] width 122 height 31
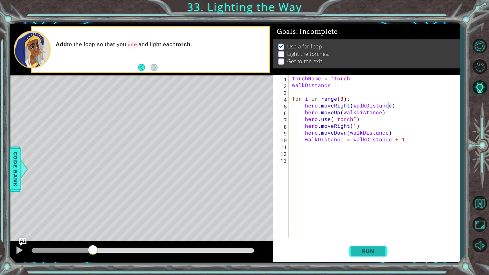
click at [361, 255] on button "Run" at bounding box center [368, 251] width 39 height 19
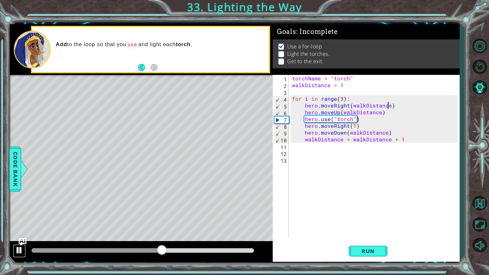
click at [18, 253] on div at bounding box center [19, 250] width 8 height 8
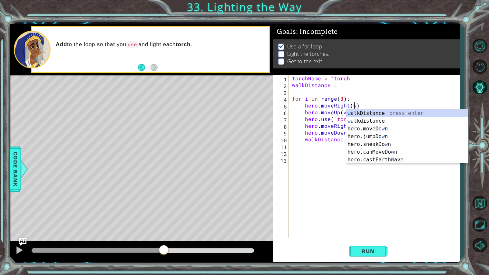
scroll to position [0, 4]
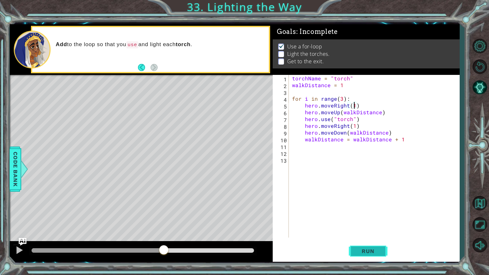
type textarea "hero.moveRight(1)"
click at [369, 252] on span "Run" at bounding box center [368, 251] width 25 height 6
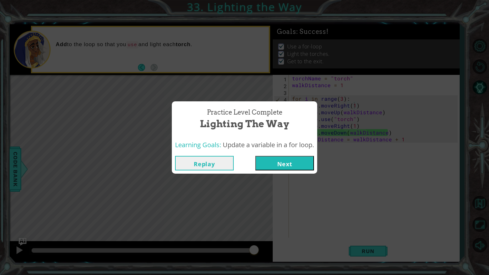
click at [268, 157] on button "Next" at bounding box center [284, 163] width 59 height 15
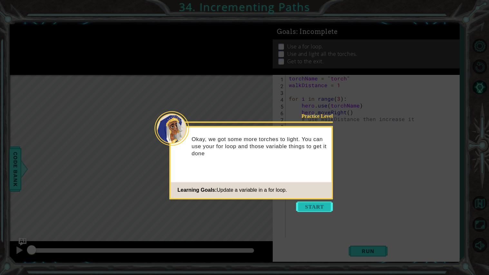
click at [315, 207] on button "Start" at bounding box center [314, 206] width 37 height 10
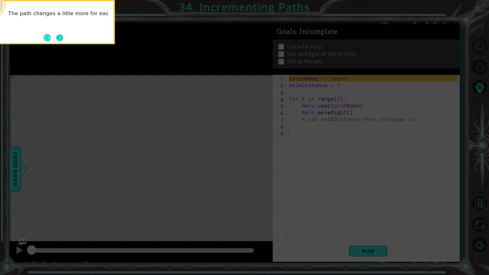
click at [61, 40] on button "Next" at bounding box center [59, 37] width 7 height 7
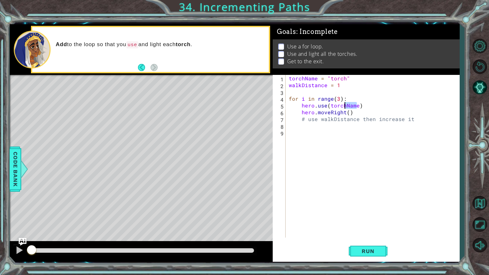
drag, startPoint x: 358, startPoint y: 105, endPoint x: 346, endPoint y: 105, distance: 12.6
click at [346, 105] on div "torchName = "torch" walkDistance = 1 for i in range ( 3 ) : hero . use ( torchN…" at bounding box center [375, 163] width 174 height 176
drag, startPoint x: 300, startPoint y: 116, endPoint x: 415, endPoint y: 120, distance: 115.2
click at [415, 120] on div "torchName = "torch" walkDistance = 1 for i in range ( 3 ) : hero . use ( "torch…" at bounding box center [375, 163] width 174 height 176
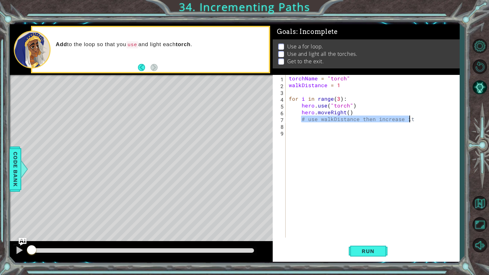
type textarea "# use walkDistance then increase it"
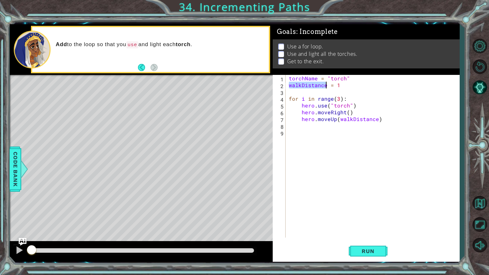
drag, startPoint x: 289, startPoint y: 85, endPoint x: 326, endPoint y: 86, distance: 36.8
click at [326, 86] on div "torchName = "torch" walkDistance = 1 for i in range ( 3 ) : hero . use ( "torch…" at bounding box center [375, 163] width 174 height 176
click at [384, 121] on div "torchName = "torch" walkDistance = 1 for i in range ( 3 ) : hero . use ( "torch…" at bounding box center [375, 163] width 174 height 176
type textarea "hero.moveUp(walkDistance)"
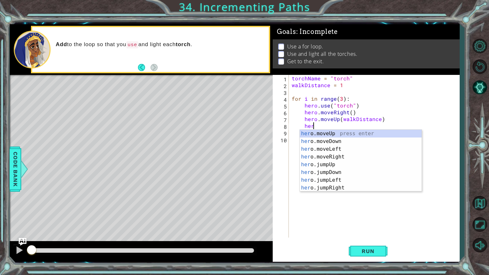
scroll to position [0, 1]
type textarea "h"
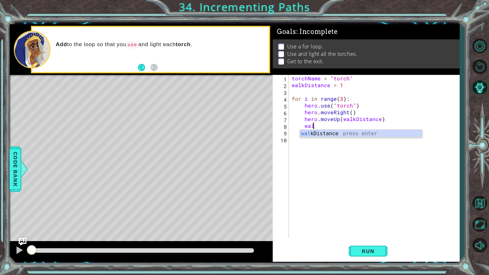
scroll to position [0, 1]
type textarea "w"
type textarea "C"
paste textarea "walkDistance"
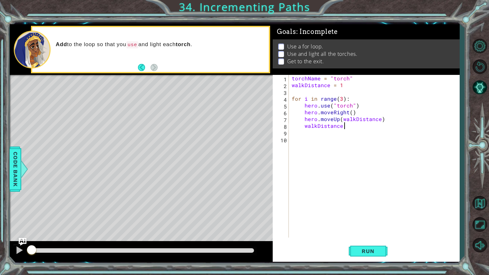
scroll to position [0, 3]
paste textarea "walkDistance"
type textarea "walkDistance = walkDistance + 1"
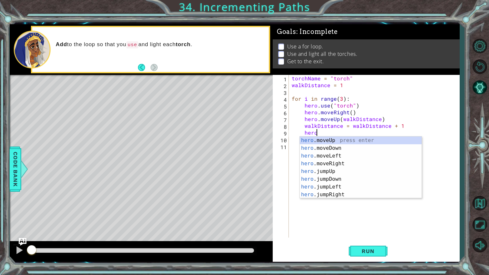
scroll to position [0, 1]
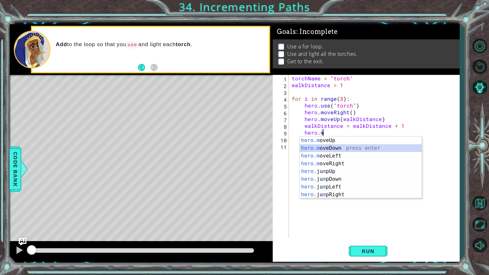
click at [391, 146] on div "hero.m oveUp press enter hero.m oveDown press enter hero.m oveLeft press enter …" at bounding box center [361, 174] width 122 height 77
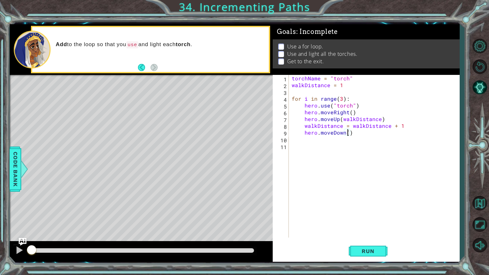
paste textarea "walkDistance"
click at [363, 251] on span "Run" at bounding box center [368, 251] width 25 height 6
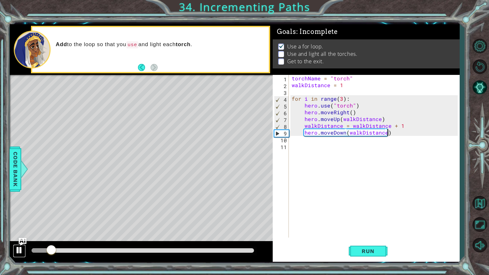
click at [19, 250] on div at bounding box center [19, 250] width 8 height 8
click at [385, 118] on div "torchName = "torch" walkDistance = 1 for i in range ( 3 ) : hero . use ( "torch…" at bounding box center [376, 163] width 171 height 176
type textarea "hero.moveUp(walkDistance)"
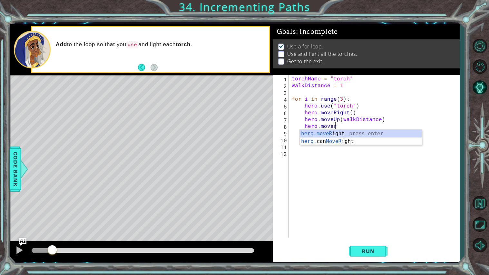
scroll to position [0, 2]
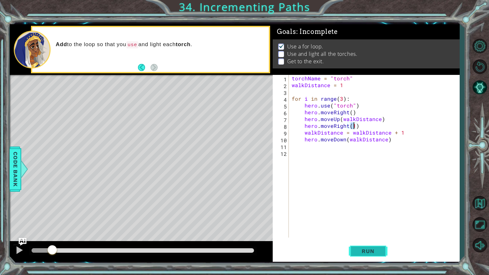
click at [359, 255] on button "Run" at bounding box center [368, 251] width 39 height 19
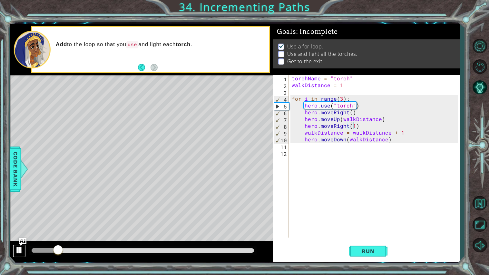
click at [15, 248] on button at bounding box center [19, 250] width 13 height 13
click at [388, 117] on div "torchName = "torch" walkDistance = 1 for i in range ( 3 ) : hero . use ( "torch…" at bounding box center [376, 163] width 171 height 176
type textarea "hero.moveUp(walkDistance)"
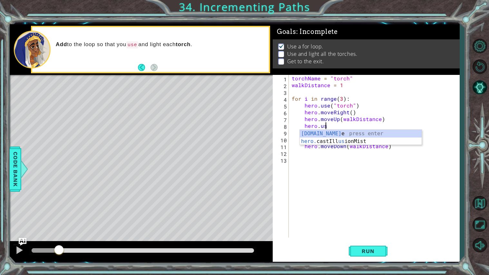
scroll to position [0, 2]
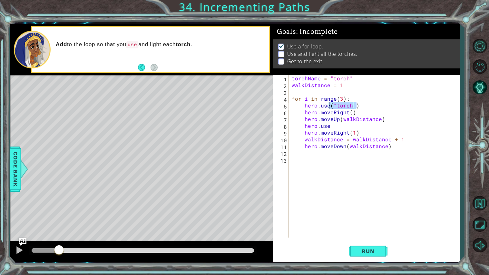
drag, startPoint x: 357, startPoint y: 104, endPoint x: 330, endPoint y: 106, distance: 27.2
click at [330, 106] on div "torchName = "torch" walkDistance = 1 for i in range ( 3 ) : hero . use ( "torch…" at bounding box center [376, 163] width 171 height 176
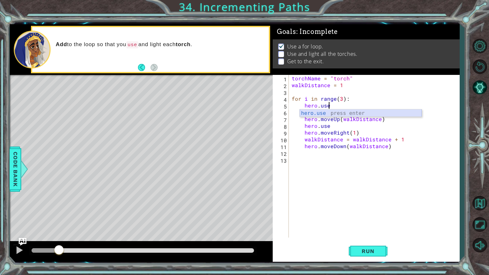
click at [327, 112] on div "hero.use press enter" at bounding box center [361, 120] width 122 height 23
click at [341, 115] on div ""torch " press enter" at bounding box center [389, 120] width 122 height 23
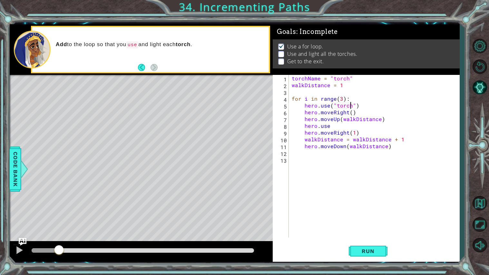
click at [336, 126] on div "torchName = "torch" walkDistance = 1 for i in range ( 3 ) : hero . use ( "torch…" at bounding box center [376, 163] width 171 height 176
click at [342, 100] on div "torchName = "torch" walkDistance = 1 for i in range ( 3 ) : hero . use ( "torch…" at bounding box center [376, 163] width 171 height 176
click at [362, 253] on span "Run" at bounding box center [368, 251] width 25 height 6
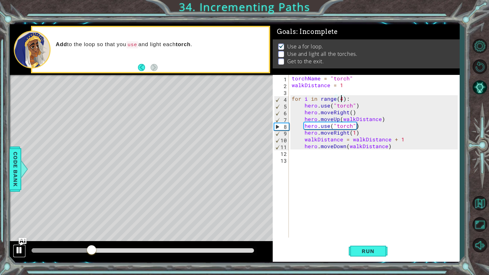
click at [18, 247] on div at bounding box center [19, 250] width 8 height 8
drag, startPoint x: 354, startPoint y: 252, endPoint x: 186, endPoint y: 212, distance: 173.0
click at [186, 212] on div "1 ההההההההההההההההההההההההההההההההההההההההההההההההההההההההההההההההההההההההההההה…" at bounding box center [235, 142] width 450 height 237
click at [20, 253] on div at bounding box center [19, 250] width 8 height 8
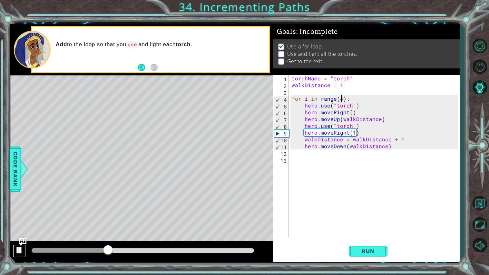
click at [20, 251] on div at bounding box center [19, 250] width 8 height 8
click at [401, 149] on div "torchName = "torch" walkDistance = 1 for i in range ( 4 ) : hero . use ( "torch…" at bounding box center [376, 163] width 171 height 176
type textarea "hero.moveDown(walkDistance)"
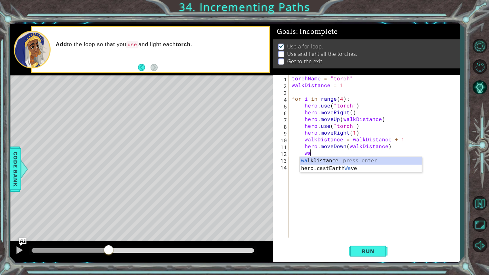
scroll to position [0, 1]
type textarea "w"
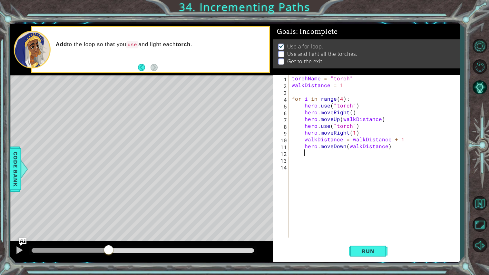
scroll to position [0, 0]
drag, startPoint x: 304, startPoint y: 139, endPoint x: 411, endPoint y: 139, distance: 107.4
click at [411, 139] on div "torchName = "torch" walkDistance = 1 for i in range ( 4 ) : hero . use ( "torch…" at bounding box center [376, 163] width 171 height 176
type textarea "walkDistance = walkDistance + 1"
click at [395, 151] on div "torchName = "torch" walkDistance = 1 for i in range ( 4 ) : hero . use ( "torch…" at bounding box center [376, 163] width 171 height 176
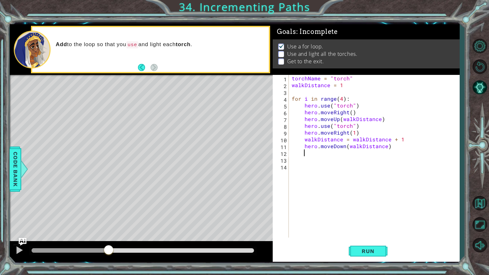
paste textarea "walkDistance = walkDistance + 1"
type textarea "walkDistance = walkDistance + 1"
click at [370, 248] on span "Run" at bounding box center [368, 251] width 25 height 6
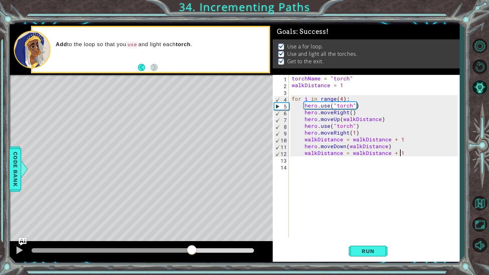
drag, startPoint x: 131, startPoint y: 250, endPoint x: 272, endPoint y: 253, distance: 141.3
click at [272, 253] on div at bounding box center [141, 251] width 263 height 21
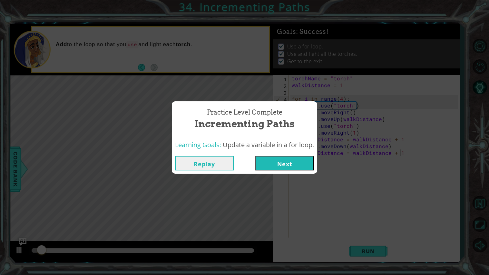
click at [276, 165] on button "Next" at bounding box center [284, 163] width 59 height 15
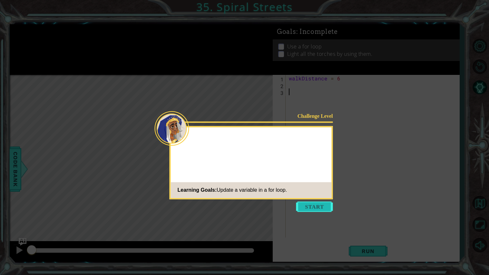
click at [306, 203] on button "Start" at bounding box center [314, 206] width 37 height 10
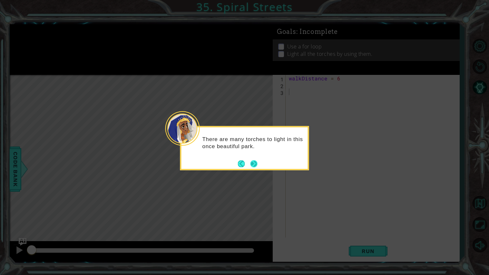
click at [256, 163] on button "Next" at bounding box center [254, 163] width 7 height 7
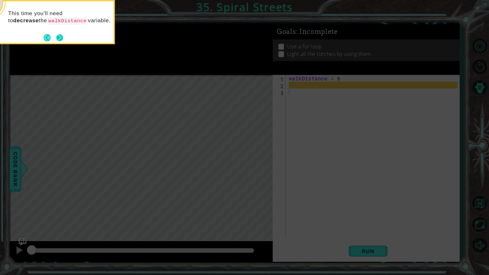
click at [57, 36] on button "Next" at bounding box center [59, 37] width 7 height 7
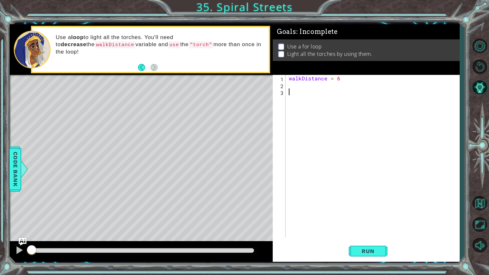
click at [291, 87] on div "walkDistance = 6" at bounding box center [375, 163] width 174 height 176
click at [373, 257] on button "Run" at bounding box center [368, 251] width 39 height 19
click at [18, 251] on div at bounding box center [19, 250] width 8 height 8
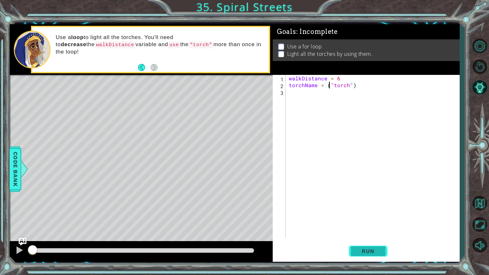
click at [360, 254] on span "Run" at bounding box center [368, 251] width 25 height 6
click at [15, 247] on div at bounding box center [19, 250] width 8 height 8
click at [360, 81] on div "walkDistance = 6 torchName = ( "torch" )" at bounding box center [375, 163] width 174 height 176
click at [357, 87] on div "walkDistance = 6 torchName = ( "torch" )" at bounding box center [375, 163] width 174 height 176
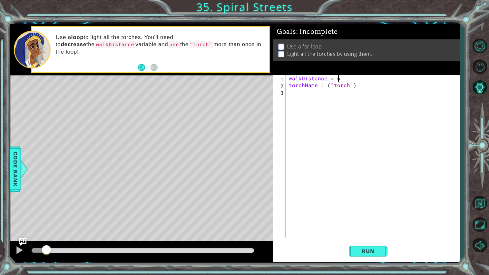
type textarea "torchName = ("torch")"
type textarea "for i in range(3):"
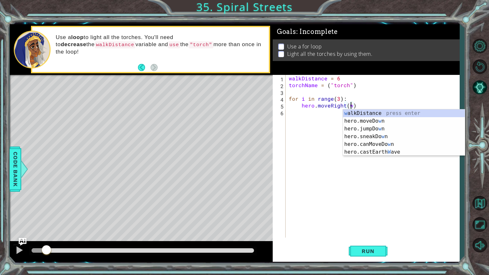
scroll to position [0, 4]
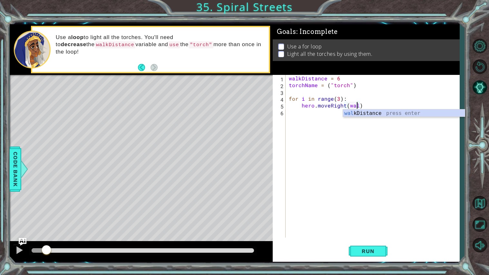
type textarea "hero.moveRight(walkDistance)"
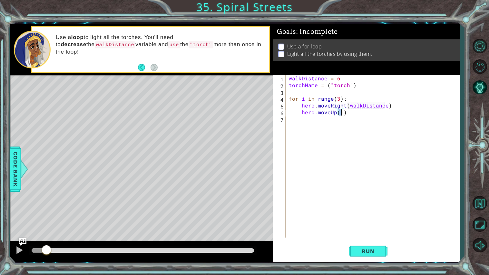
scroll to position [0, 3]
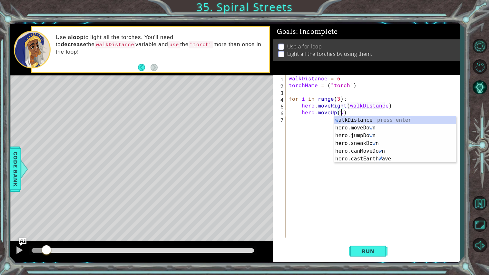
type textarea "hero.moveUp(walkDistance)"
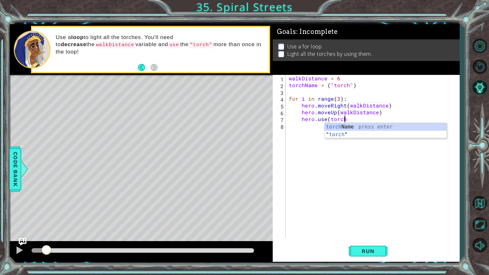
type textarea "hero.use(torch)"
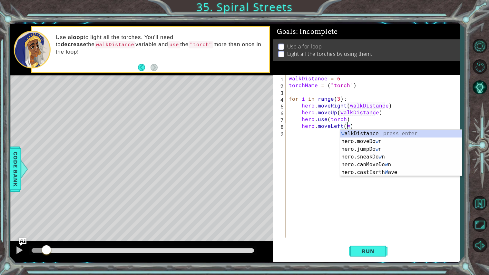
scroll to position [0, 3]
type textarea "hero.moveLeft(walkDistance)"
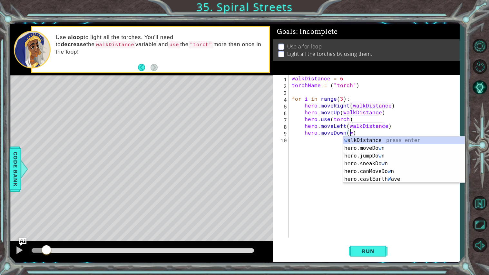
type textarea "hero.moveDown(walkDistance)"
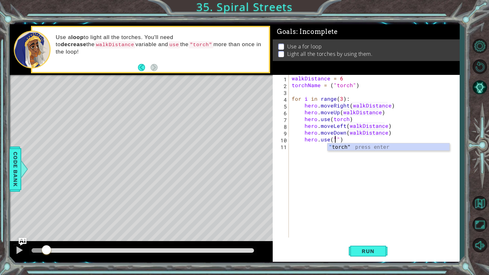
scroll to position [0, 3]
click at [332, 119] on div "walkDistance = 6 torchName = ( "torch" ) for i in range ( 3 ) : hero . moveRigh…" at bounding box center [376, 163] width 171 height 176
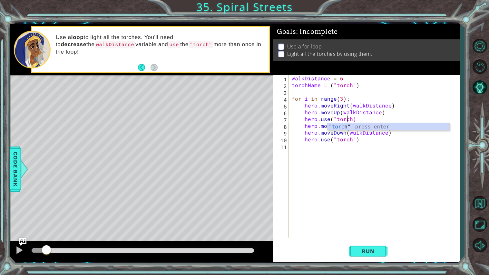
type textarea "hero.use("torch")"
click at [359, 144] on div "walkDistance = 6 torchName = ( "torch" ) for i in range ( 3 ) : hero . moveRigh…" at bounding box center [376, 163] width 171 height 176
click at [358, 140] on div "walkDistance = 6 torchName = ( "torch" ) for i in range ( 3 ) : hero . moveRigh…" at bounding box center [376, 163] width 171 height 176
type textarea "hero.use("torch")"
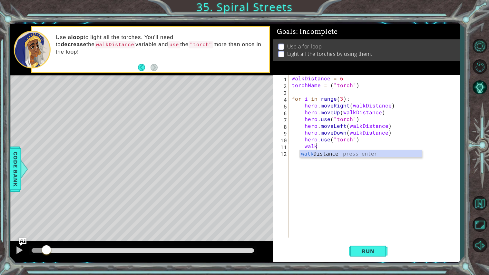
scroll to position [0, 1]
type textarea "walki"
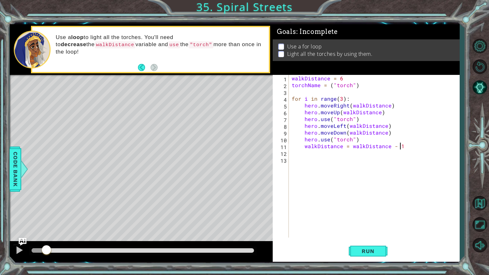
scroll to position [0, 6]
click at [358, 250] on span "Run" at bounding box center [368, 251] width 25 height 6
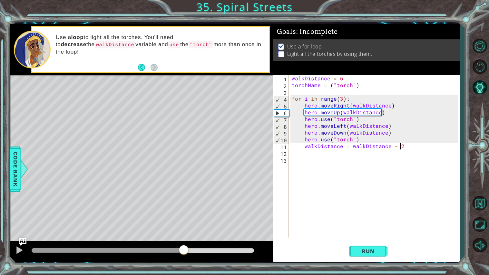
drag, startPoint x: 87, startPoint y: 249, endPoint x: 185, endPoint y: 249, distance: 97.7
click at [185, 249] on div at bounding box center [184, 251] width 12 height 12
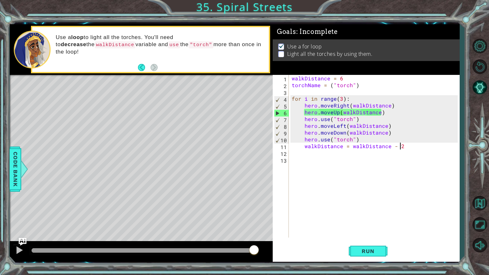
click at [341, 98] on div "walkDistance = 6 torchName = ( "torch" ) for i in range ( 3 ) : hero . moveRigh…" at bounding box center [376, 163] width 171 height 176
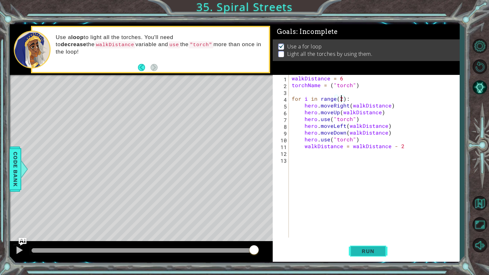
click at [366, 253] on span "Run" at bounding box center [368, 251] width 25 height 6
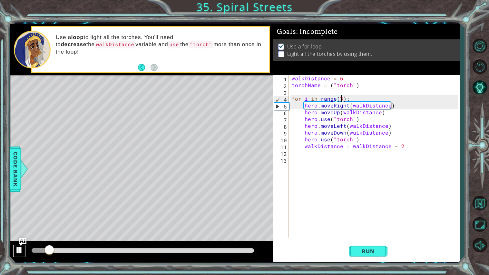
click at [17, 250] on div at bounding box center [19, 250] width 8 height 8
click at [363, 255] on button "Run" at bounding box center [368, 251] width 39 height 19
click at [404, 146] on div "walkDistance = 6 torchName = ( "torch" ) for i in range ( 3 ) : hero . moveRigh…" at bounding box center [376, 163] width 171 height 176
click at [377, 251] on span "Run" at bounding box center [368, 251] width 25 height 6
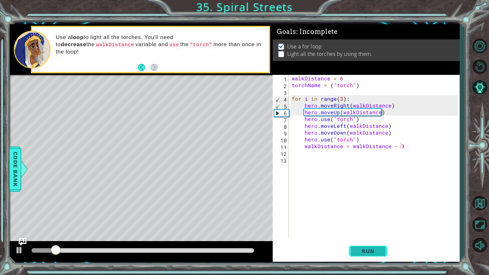
click at [374, 252] on span "Run" at bounding box center [368, 251] width 25 height 6
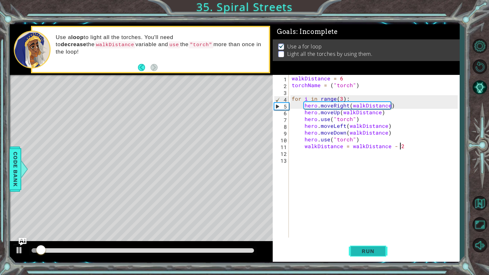
click at [374, 251] on span "Run" at bounding box center [368, 251] width 25 height 6
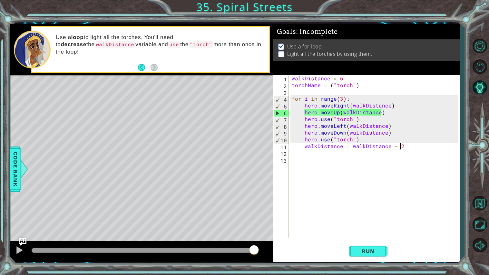
click at [260, 238] on div "methods hero moveUp() moveDown() moveLeft() moveRight() sneakUp() sneakDown() s…" at bounding box center [235, 142] width 450 height 237
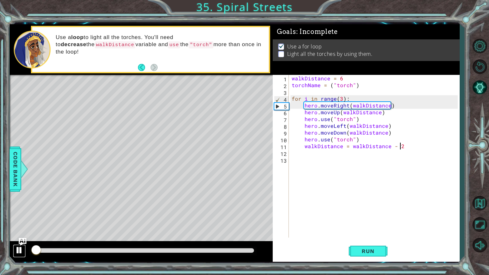
click at [21, 250] on div at bounding box center [19, 250] width 8 height 8
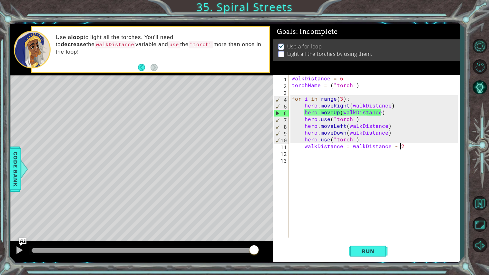
drag, startPoint x: 38, startPoint y: 247, endPoint x: 320, endPoint y: 271, distance: 283.2
click at [320, 271] on div "1 ההההההההההההההההההההההההההההההההההההההההההההההההההההההההההההההההההההההההההההה…" at bounding box center [244, 137] width 489 height 275
click at [367, 249] on span "Run" at bounding box center [368, 251] width 25 height 6
click at [344, 99] on div "walkDistance = 6 torchName = ( "torch" ) for i in range ( 3 ) : hero . moveRigh…" at bounding box center [376, 163] width 171 height 176
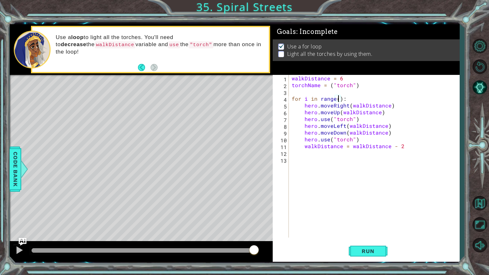
scroll to position [0, 3]
type textarea "for i in range(4):"
click at [368, 247] on button "Run" at bounding box center [368, 251] width 39 height 19
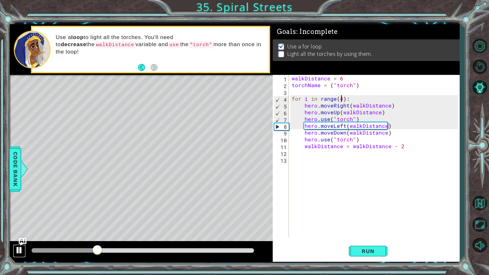
click at [21, 251] on div at bounding box center [19, 250] width 8 height 8
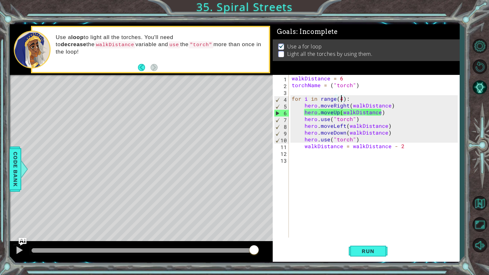
drag, startPoint x: 95, startPoint y: 253, endPoint x: 269, endPoint y: 250, distance: 174.2
